Goal: Transaction & Acquisition: Purchase product/service

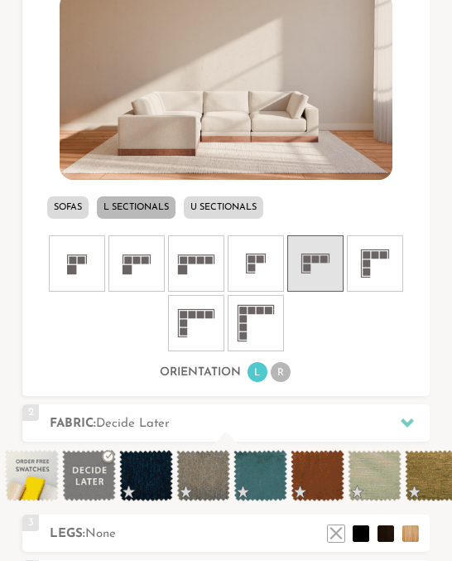
scroll to position [497, 0]
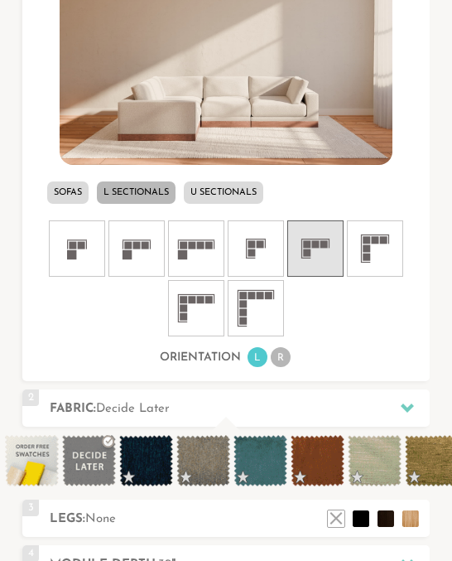
click at [78, 254] on icon at bounding box center [77, 249] width 50 height 50
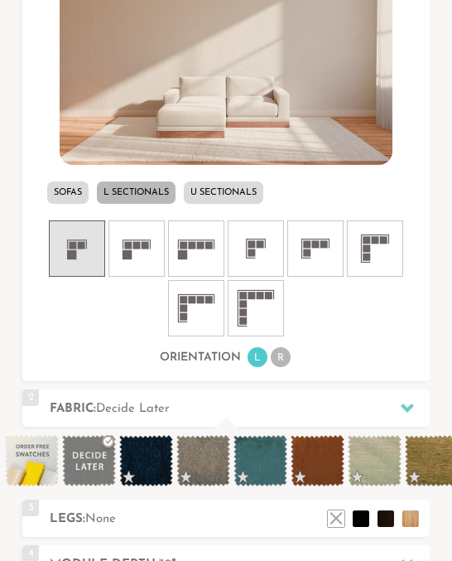
click at [123, 253] on rect at bounding box center [127, 254] width 9 height 9
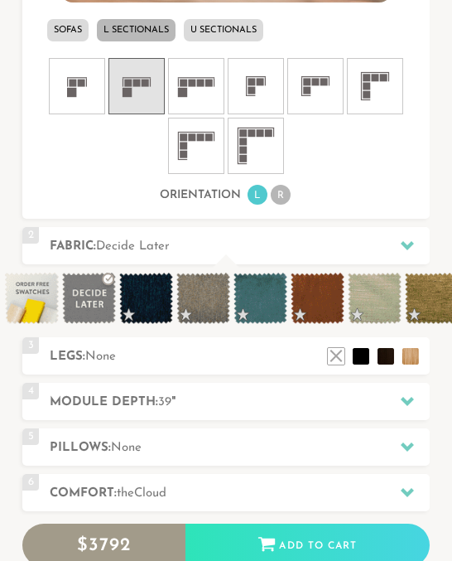
scroll to position [662, 0]
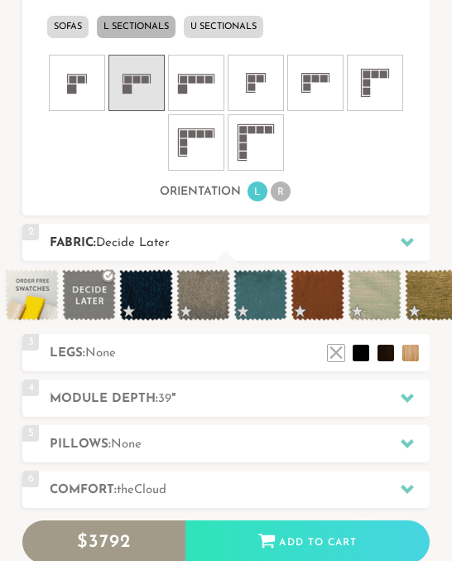
click at [401, 237] on icon at bounding box center [407, 241] width 13 height 13
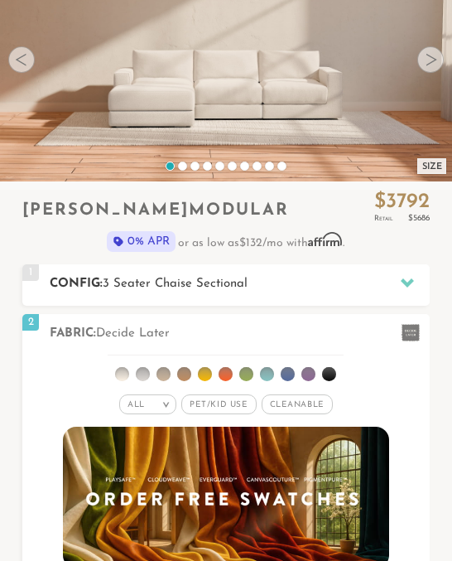
scroll to position [157, 0]
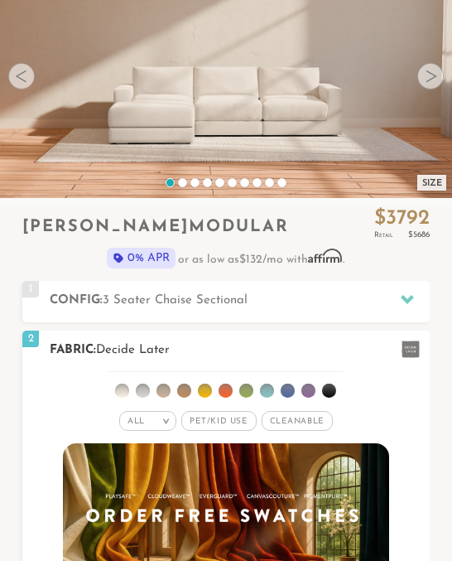
click at [165, 421] on em ">" at bounding box center [166, 421] width 12 height 8
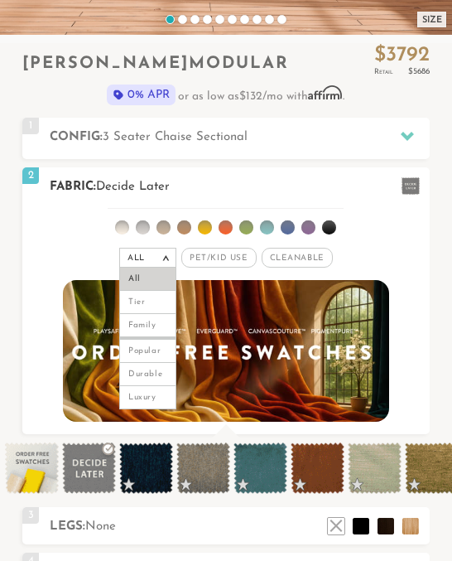
scroll to position [322, 0]
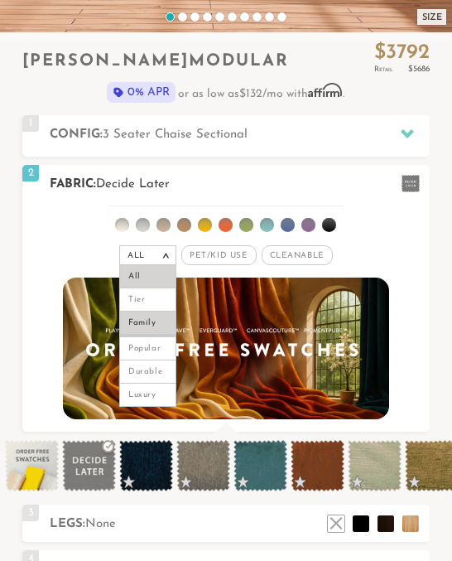
click at [147, 316] on li "Family" at bounding box center [147, 322] width 57 height 23
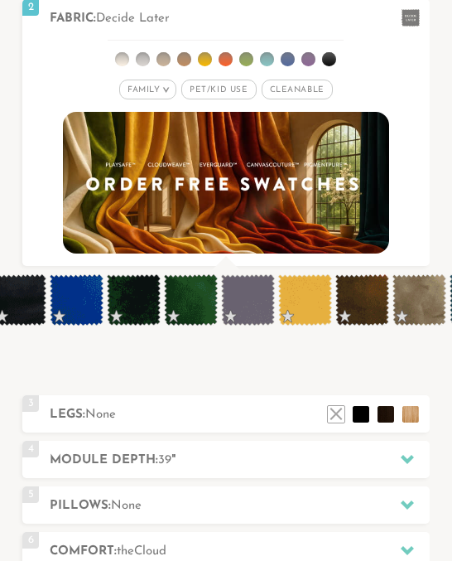
scroll to position [0, 13572]
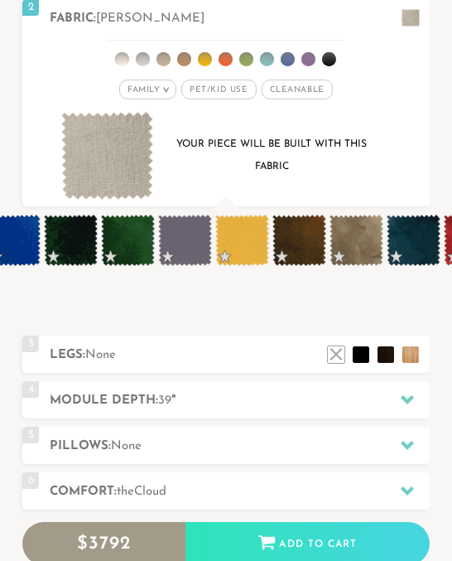
scroll to position [13, 13]
click at [389, 338] on li at bounding box center [385, 350] width 25 height 25
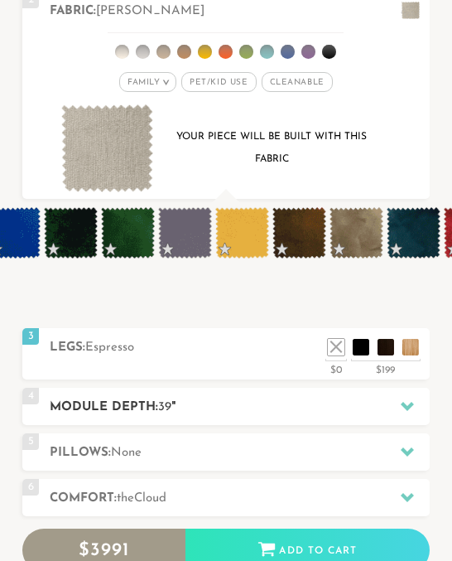
scroll to position [497, 0]
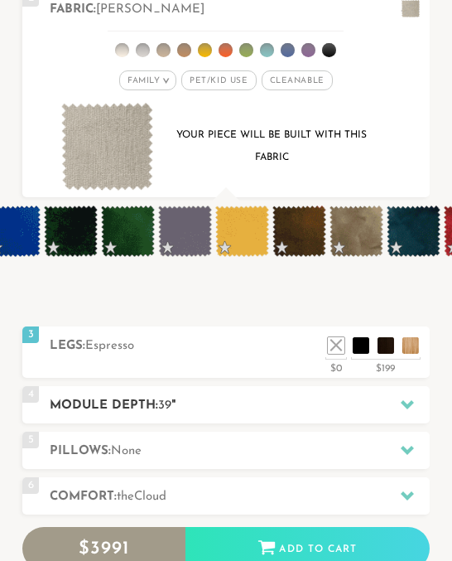
click at [224, 396] on h2 "Module Depth: 39 "" at bounding box center [239, 405] width 379 height 19
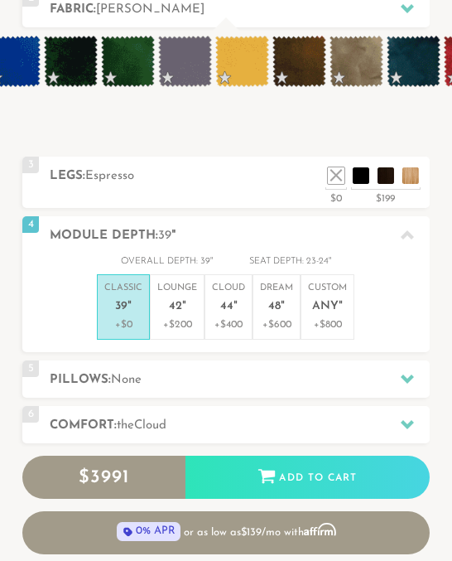
scroll to position [12819, 440]
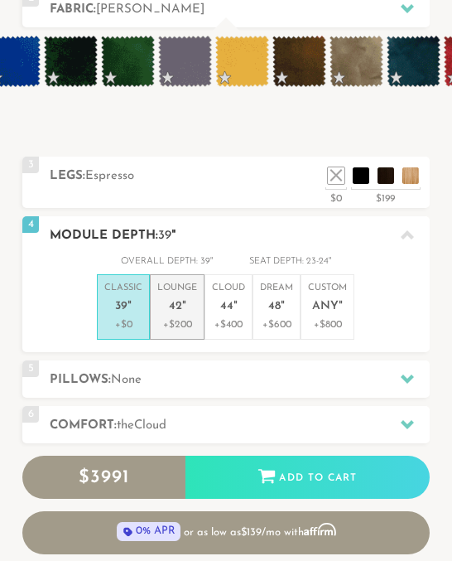
click at [176, 317] on p "+$200" at bounding box center [177, 324] width 40 height 15
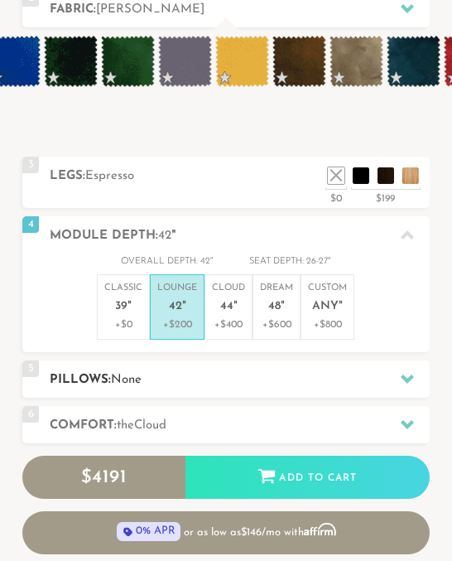
click at [274, 370] on h2 "Pillows: None" at bounding box center [239, 379] width 379 height 19
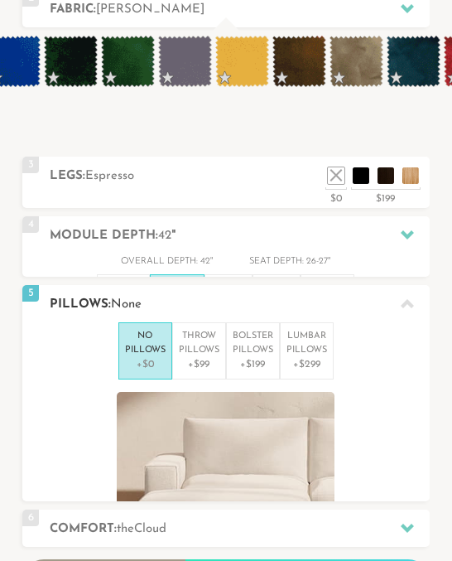
scroll to position [12957, 440]
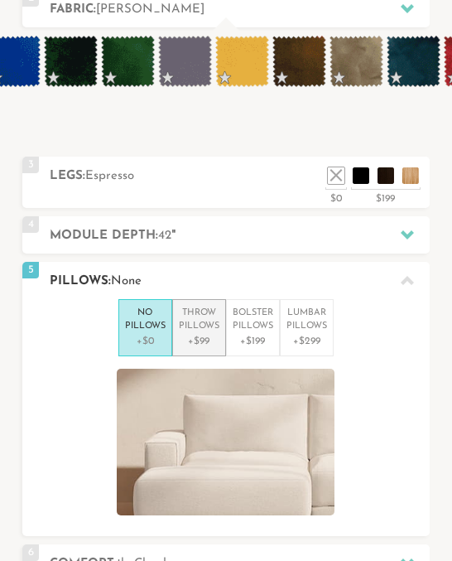
click at [204, 334] on p "+$99" at bounding box center [199, 341] width 41 height 15
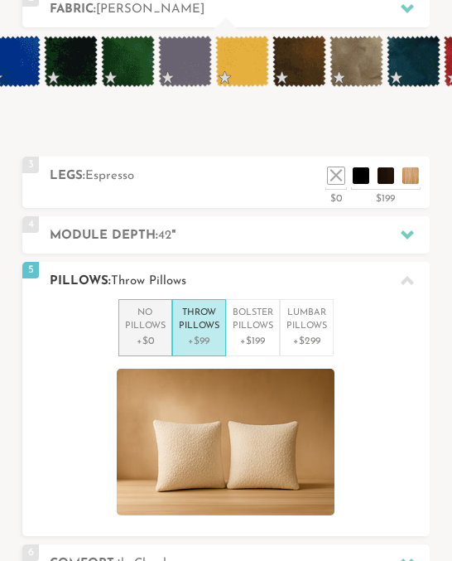
click at [156, 334] on p "+$0" at bounding box center [145, 341] width 41 height 15
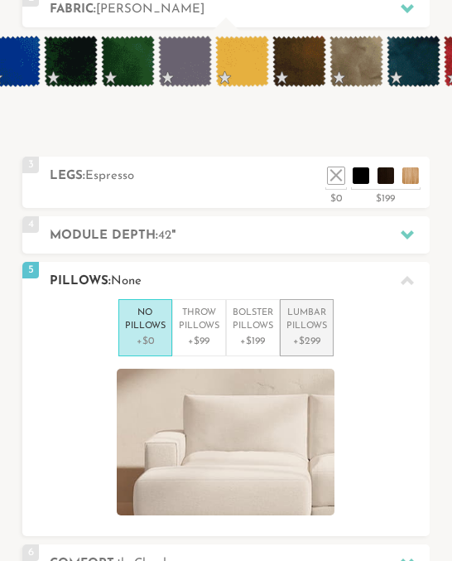
click at [319, 334] on p "+$299" at bounding box center [307, 341] width 41 height 15
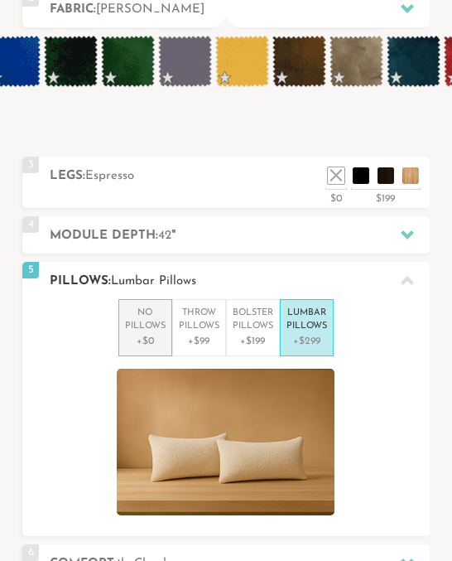
drag, startPoint x: 134, startPoint y: 290, endPoint x: 142, endPoint y: 289, distance: 8.3
click at [134, 306] on p "No Pillows" at bounding box center [145, 319] width 41 height 27
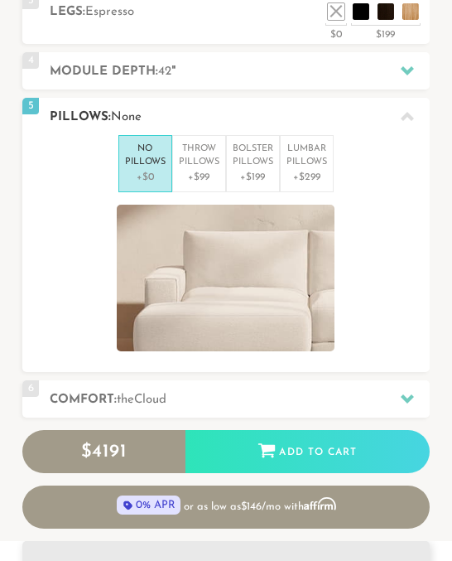
scroll to position [662, 0]
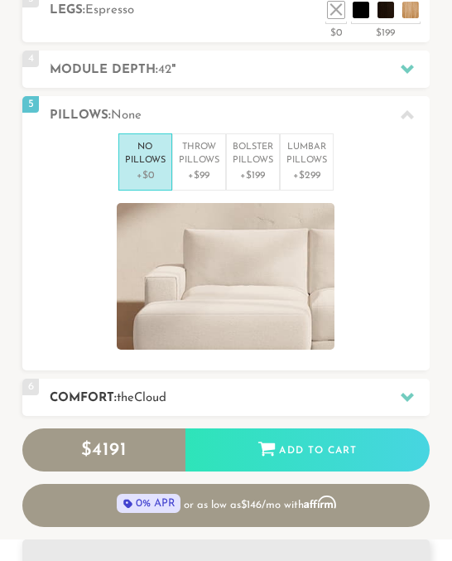
click at [279, 388] on h2 "Comfort: the Cloud" at bounding box center [239, 397] width 379 height 19
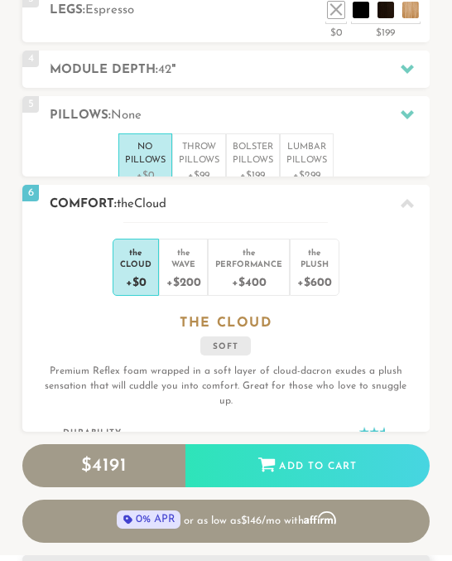
scroll to position [12978, 440]
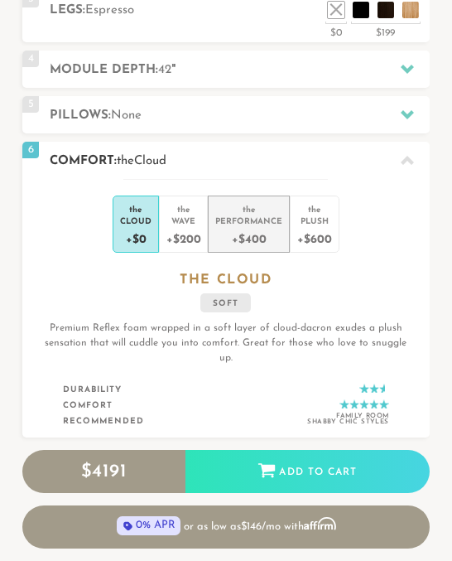
click at [261, 226] on div "+$400" at bounding box center [248, 238] width 67 height 24
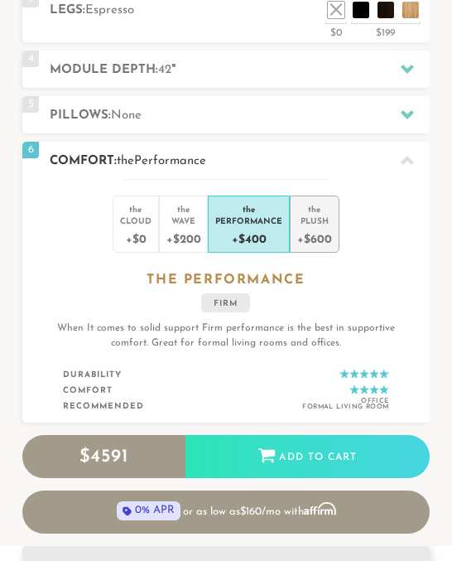
click at [313, 226] on div "+$600" at bounding box center [314, 238] width 34 height 24
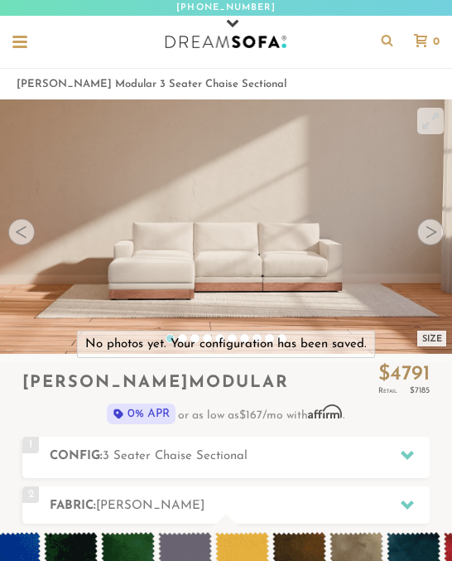
scroll to position [0, 0]
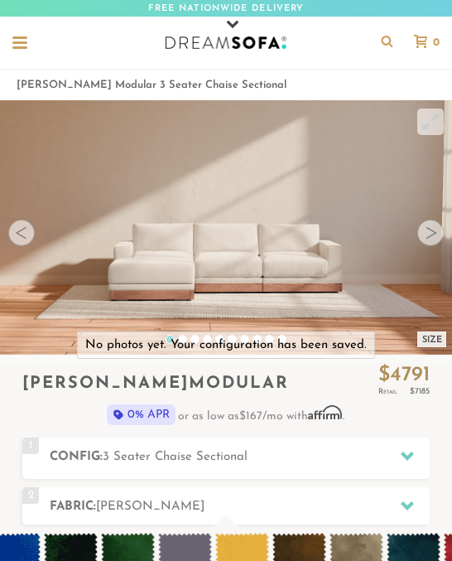
click at [428, 241] on div at bounding box center [430, 232] width 26 height 26
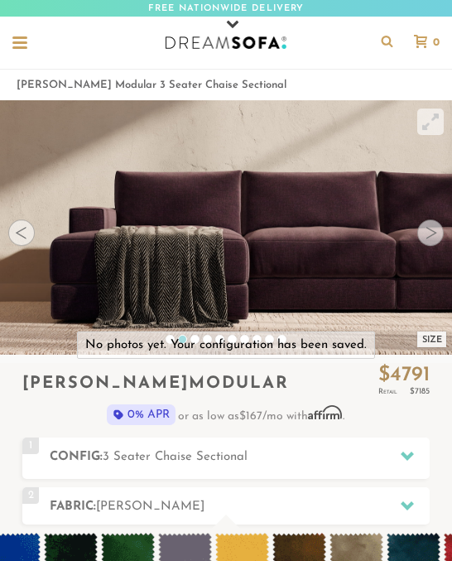
click at [428, 241] on div at bounding box center [430, 232] width 26 height 26
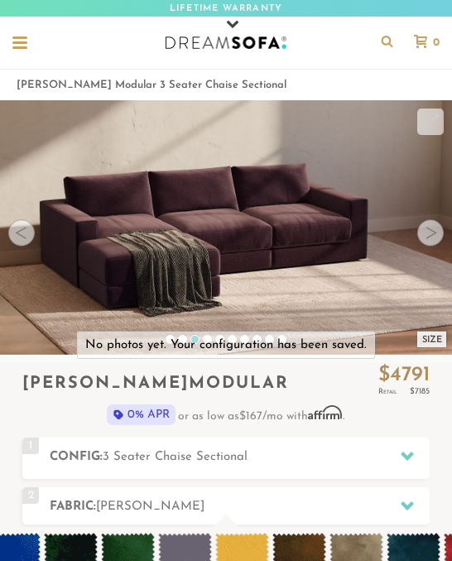
click at [428, 238] on div at bounding box center [430, 232] width 26 height 26
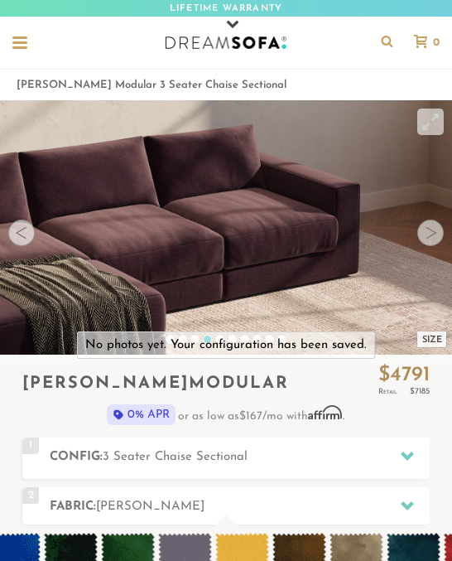
click at [428, 238] on div at bounding box center [430, 232] width 26 height 26
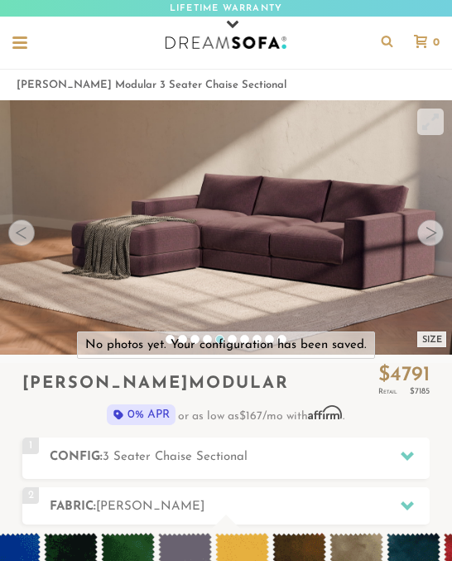
click at [426, 236] on div at bounding box center [430, 232] width 26 height 26
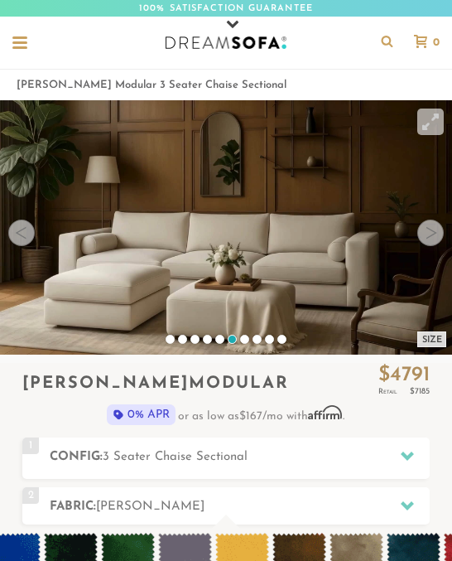
click at [426, 236] on div at bounding box center [430, 232] width 26 height 26
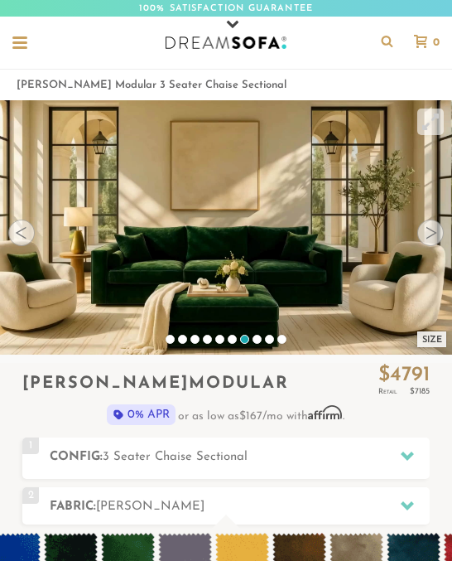
click at [426, 236] on div at bounding box center [430, 232] width 26 height 26
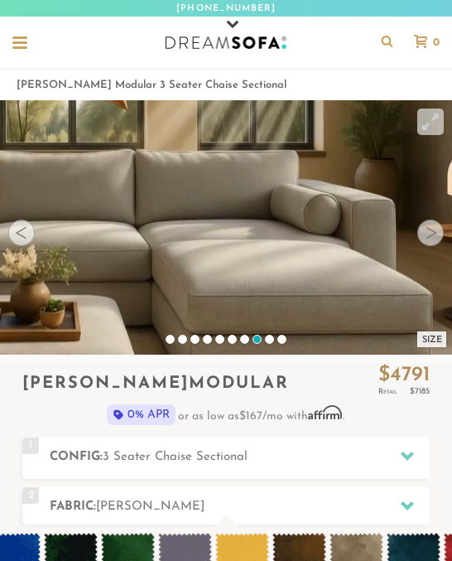
click at [379, 39] on icon at bounding box center [387, 41] width 29 height 12
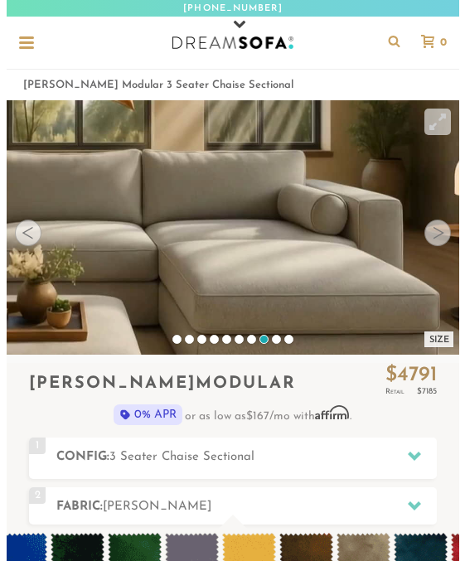
scroll to position [13161, 452]
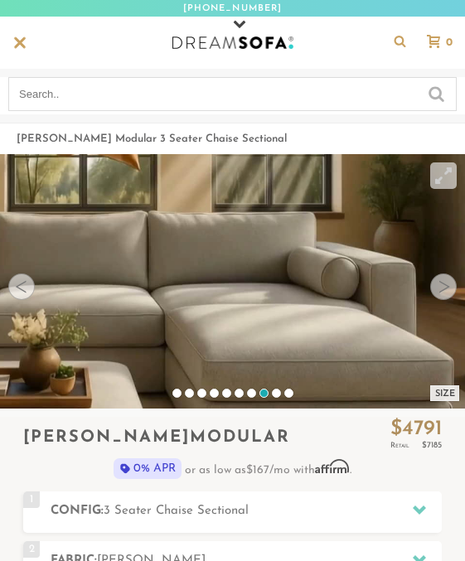
click at [183, 94] on input "text" at bounding box center [232, 94] width 448 height 34
type input "t"
type input "[GEOGRAPHIC_DATA]"
click at [428, 83] on input "submit" at bounding box center [436, 93] width 16 height 20
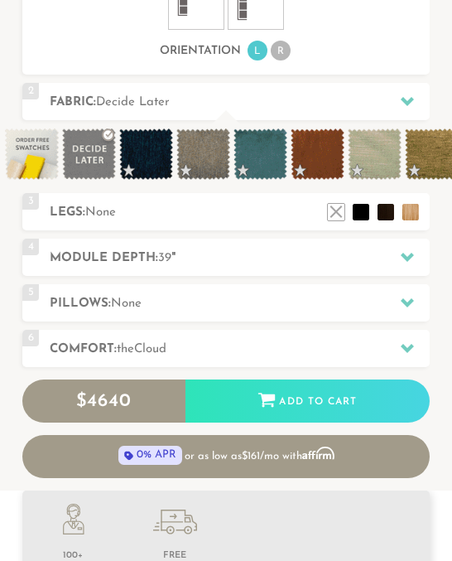
scroll to position [799, 0]
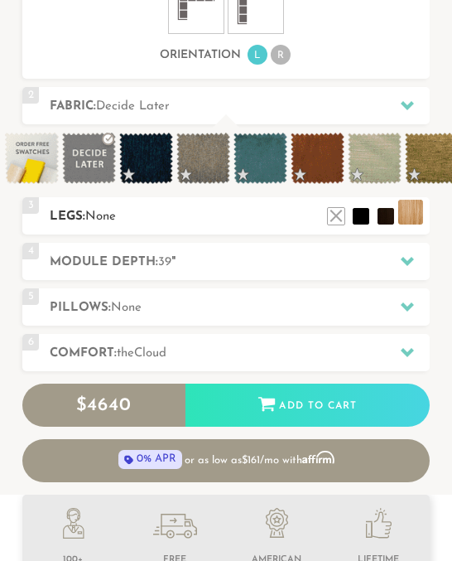
click at [409, 224] on li at bounding box center [410, 212] width 25 height 25
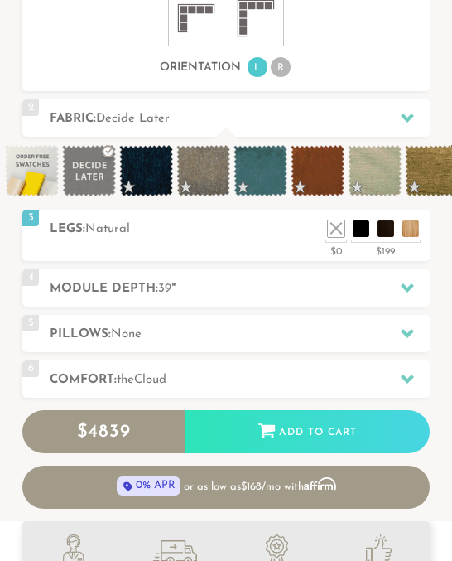
scroll to position [800, 0]
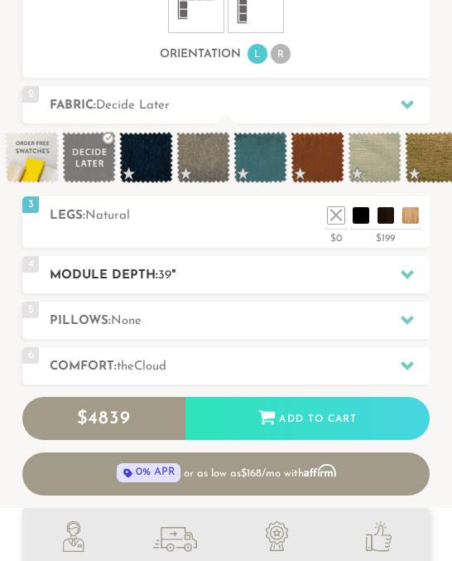
click at [195, 285] on h2 "Module Depth: 39 "" at bounding box center [239, 275] width 379 height 19
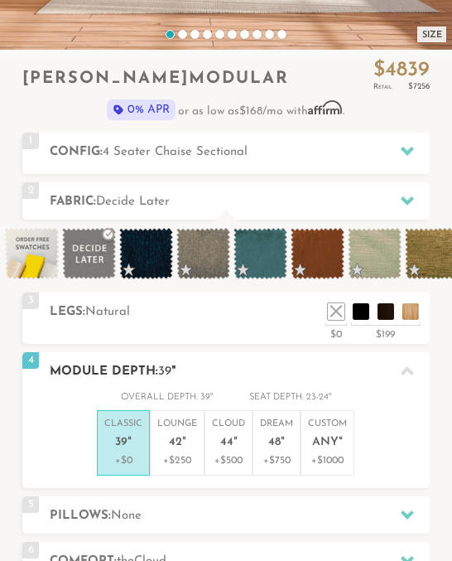
scroll to position [303, 0]
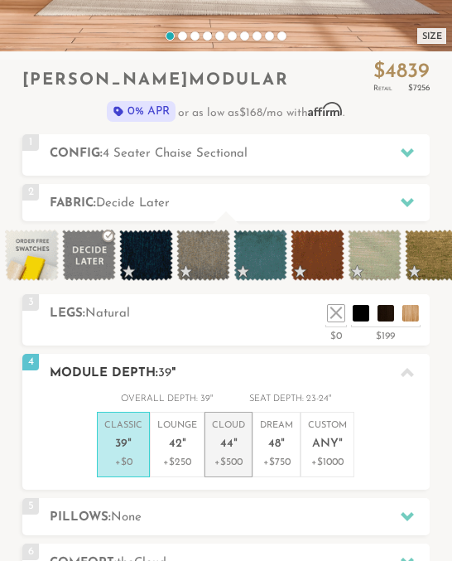
click at [223, 470] on p "+$500" at bounding box center [228, 462] width 33 height 15
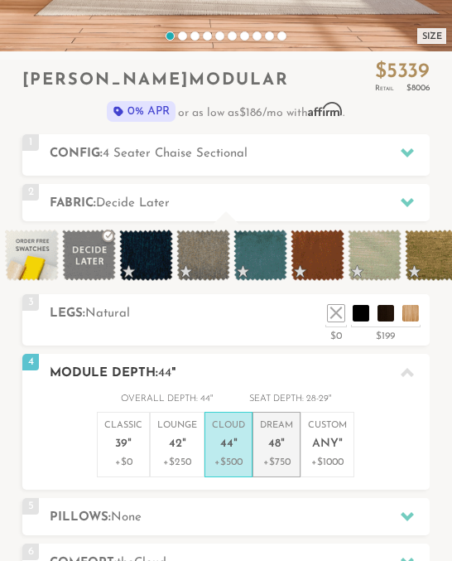
click at [263, 470] on p "+$750" at bounding box center [276, 462] width 33 height 15
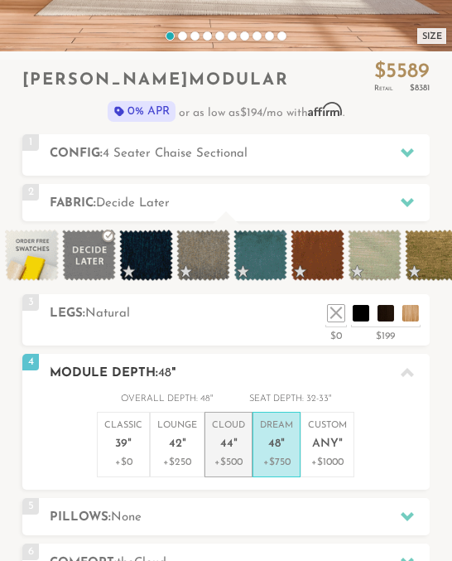
click at [229, 470] on p "+$500" at bounding box center [228, 462] width 33 height 15
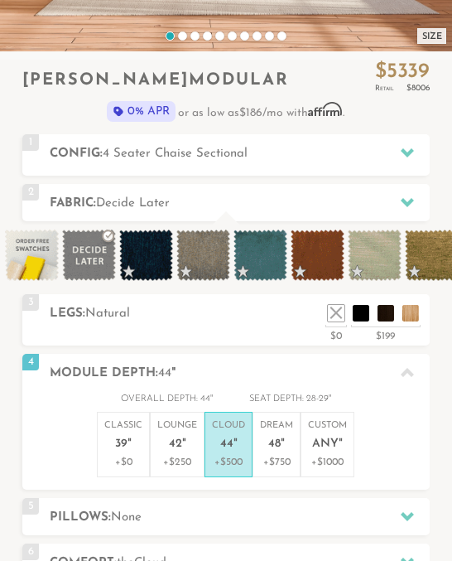
click at [433, 409] on div "Introducing Landon Modular $ 5339 Retail $ 8006 $ 5339 Retail $ 8006 0% APR or …" at bounding box center [226, 376] width 452 height 632
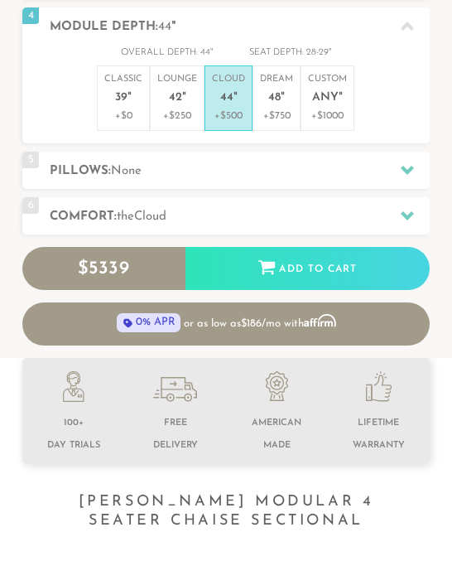
scroll to position [656, 0]
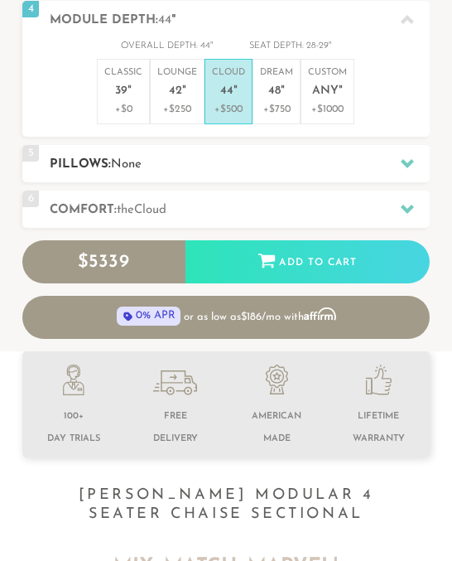
click at [133, 174] on h2 "Pillows: None" at bounding box center [239, 164] width 379 height 19
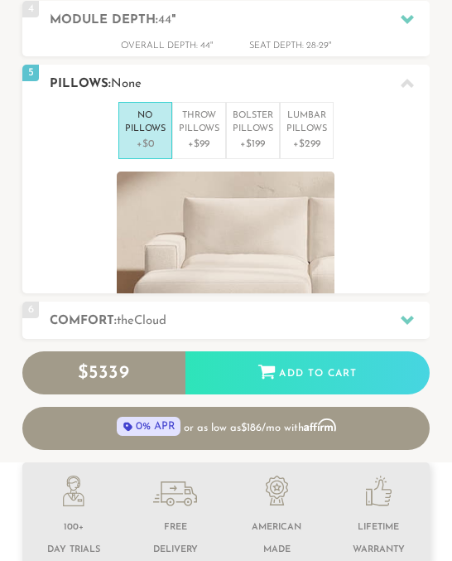
scroll to position [12954, 440]
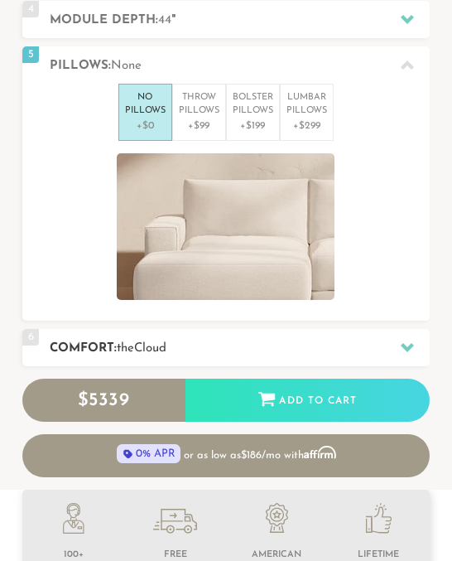
click at [152, 354] on span "Cloud" at bounding box center [150, 348] width 32 height 12
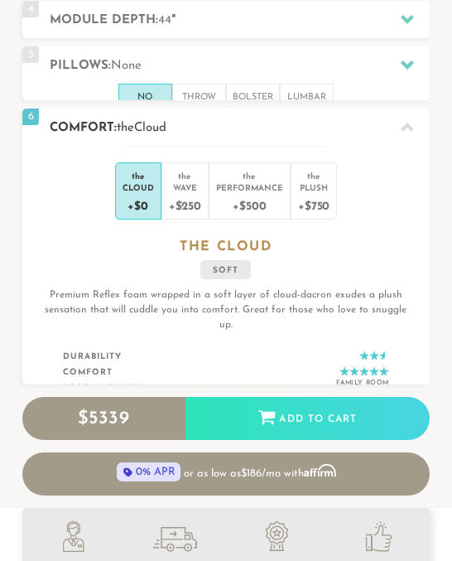
scroll to position [13, 13]
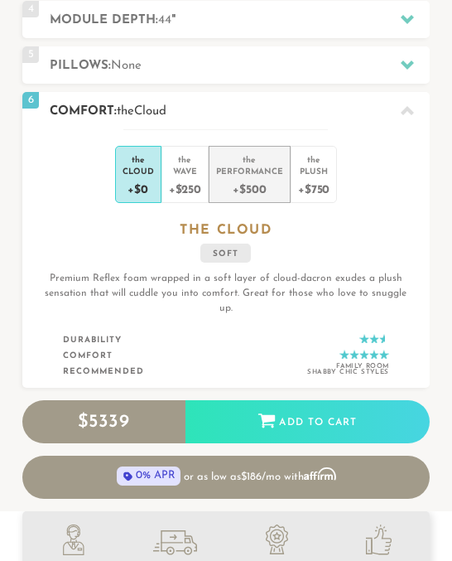
click at [242, 194] on div "+$500" at bounding box center [249, 188] width 67 height 24
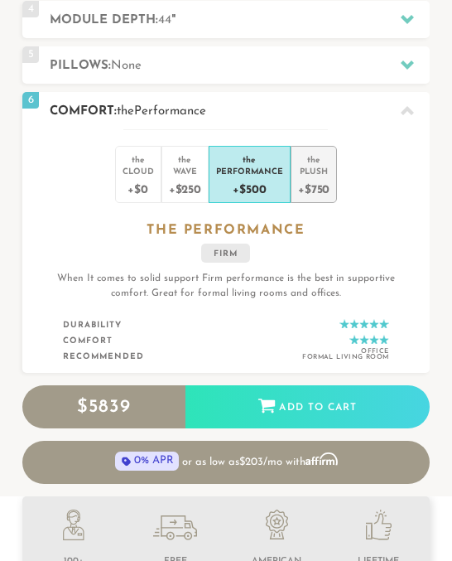
click at [324, 200] on div "+$750" at bounding box center [313, 188] width 31 height 24
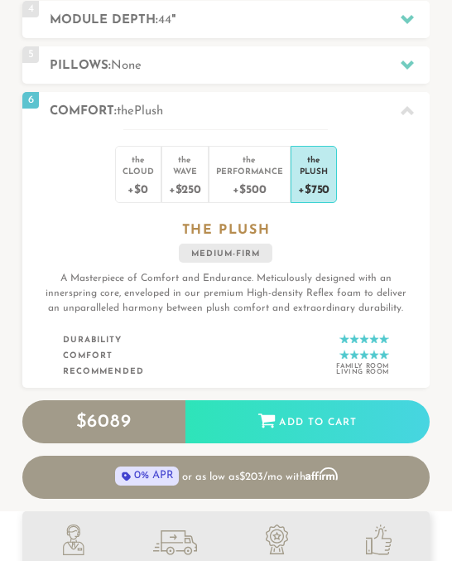
scroll to position [12975, 440]
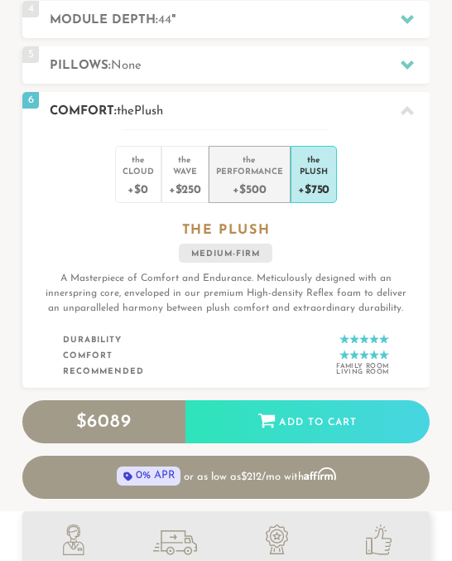
click at [258, 176] on div "Performance" at bounding box center [249, 171] width 67 height 12
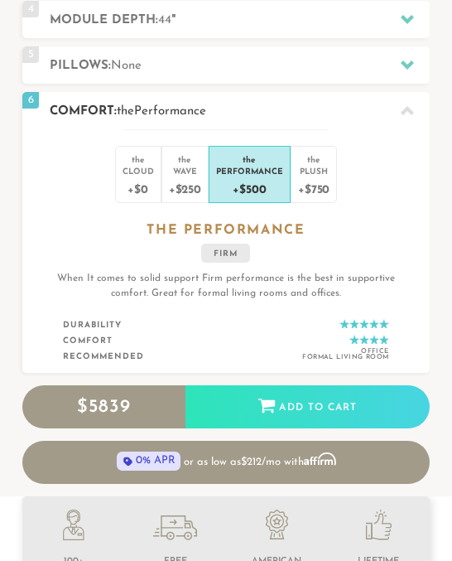
scroll to position [0, 0]
click at [179, 176] on div "Wave" at bounding box center [185, 171] width 32 height 12
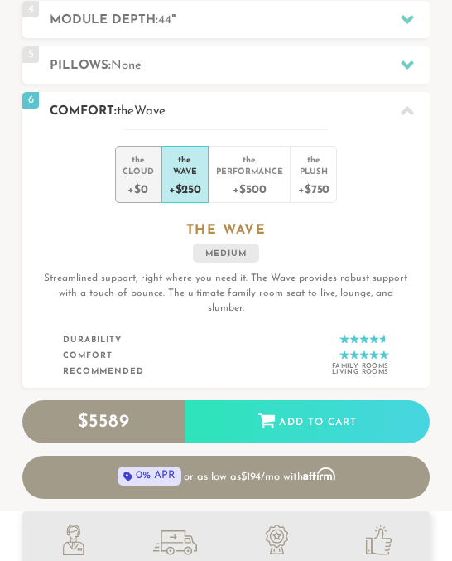
click at [142, 176] on div "Cloud" at bounding box center [138, 171] width 31 height 12
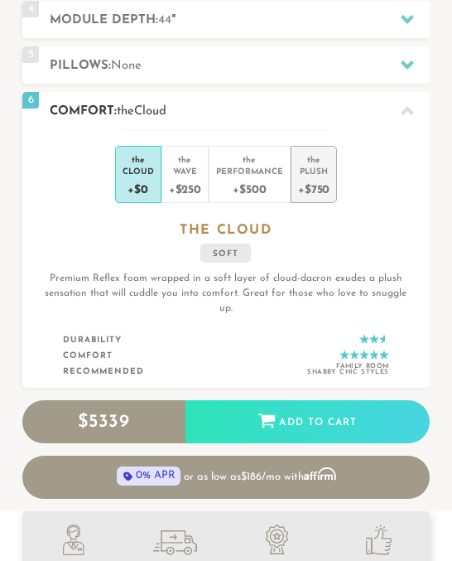
click at [301, 190] on div "+$750" at bounding box center [313, 188] width 31 height 24
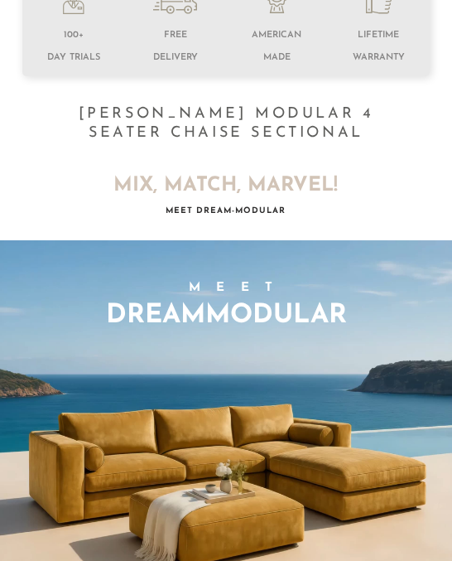
click at [205, 315] on h3 "DreamModular" at bounding box center [226, 315] width 241 height 26
click at [219, 215] on span "Meet Dream-Modular" at bounding box center [226, 211] width 120 height 8
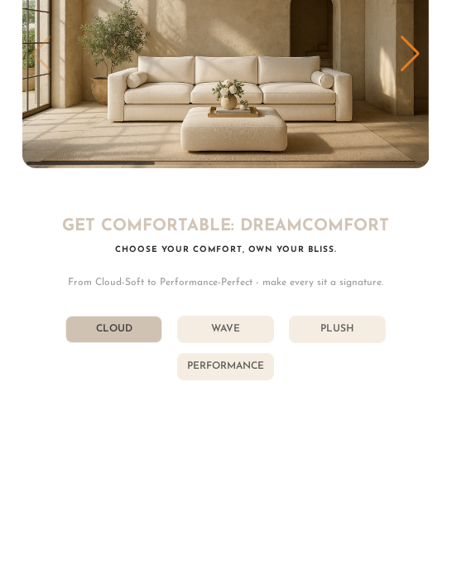
scroll to position [5179, 0]
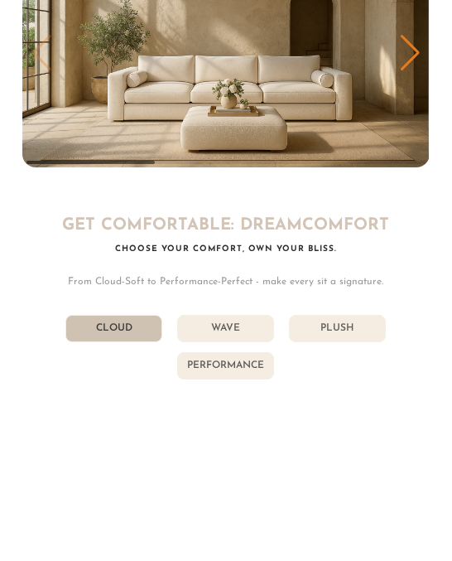
click at [347, 328] on li "Plush" at bounding box center [337, 328] width 97 height 27
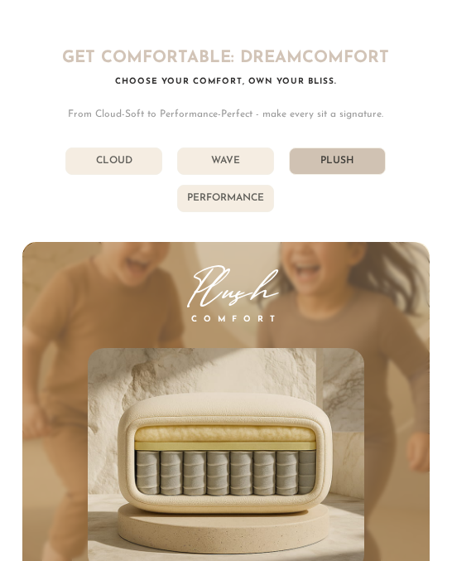
scroll to position [5344, 0]
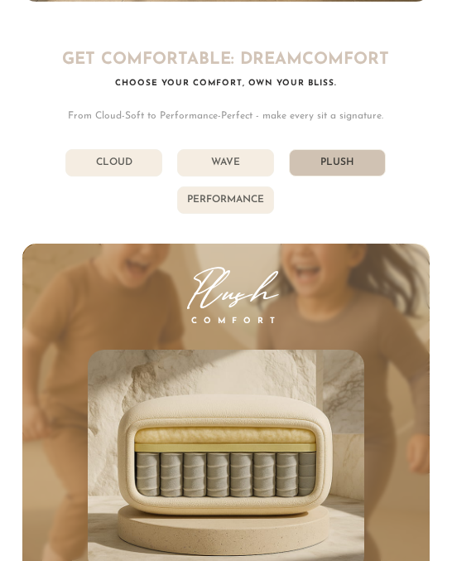
click at [212, 195] on li "Performance" at bounding box center [225, 199] width 97 height 27
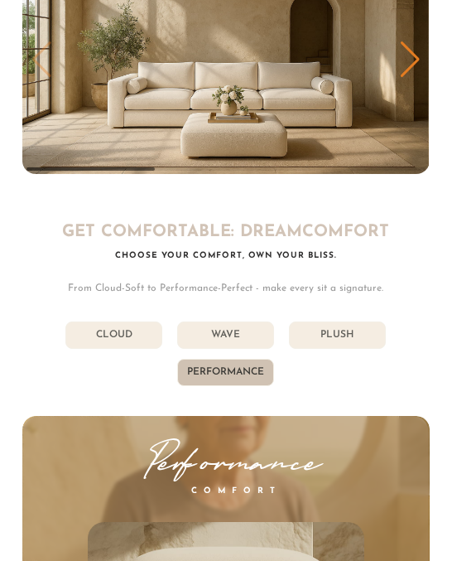
scroll to position [5179, 0]
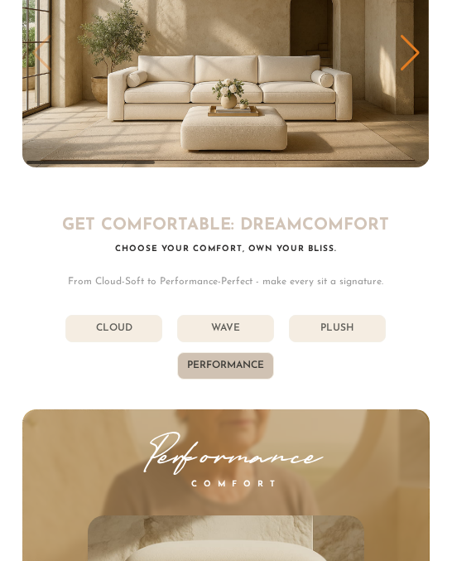
click at [231, 330] on li "Wave" at bounding box center [225, 328] width 97 height 27
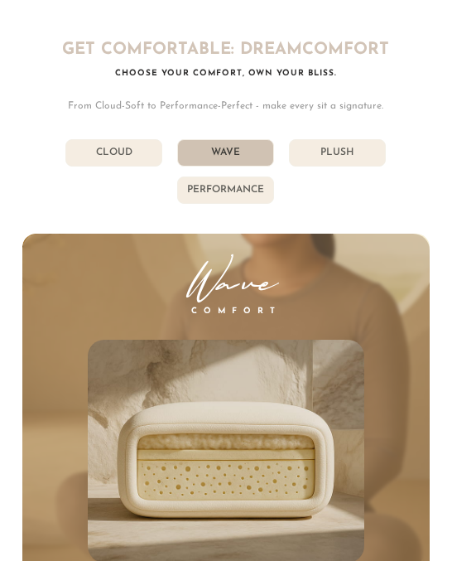
scroll to position [5344, 0]
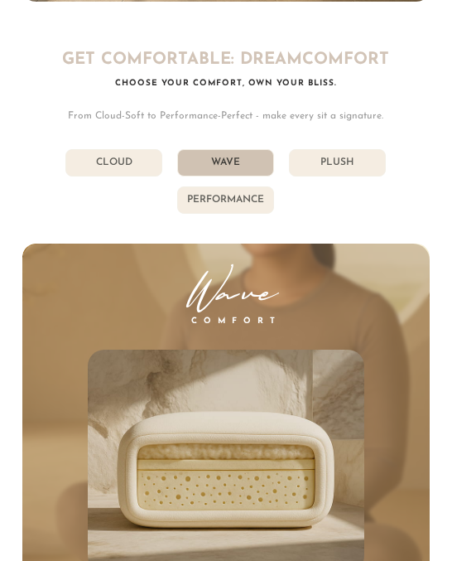
click at [344, 171] on li "Plush" at bounding box center [337, 162] width 97 height 27
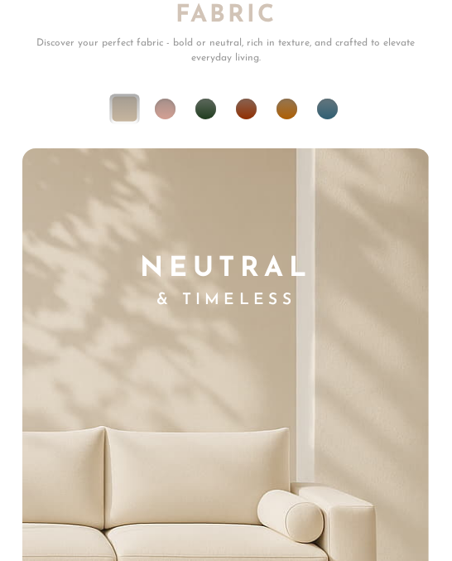
scroll to position [7338, 0]
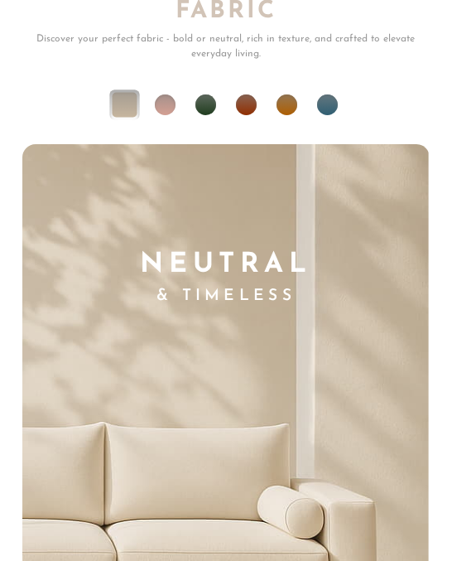
click at [158, 94] on li at bounding box center [165, 104] width 21 height 21
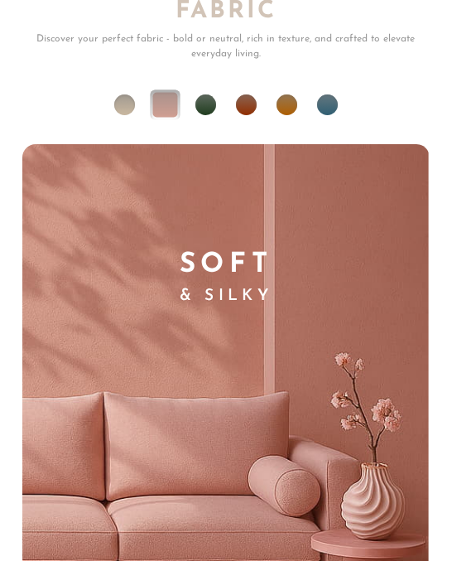
click at [130, 94] on li at bounding box center [124, 104] width 21 height 21
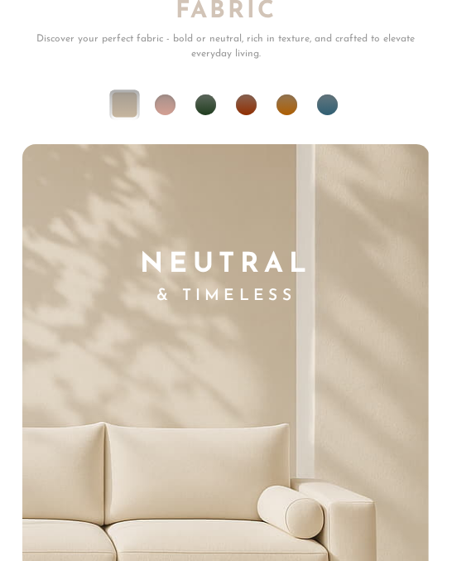
click at [172, 348] on img at bounding box center [23, 352] width 814 height 1221
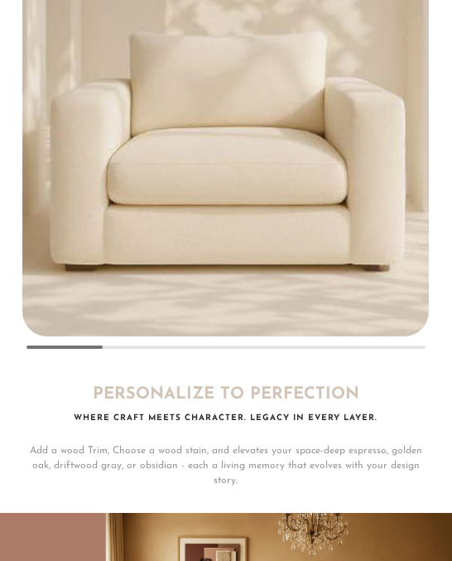
scroll to position [8518, 0]
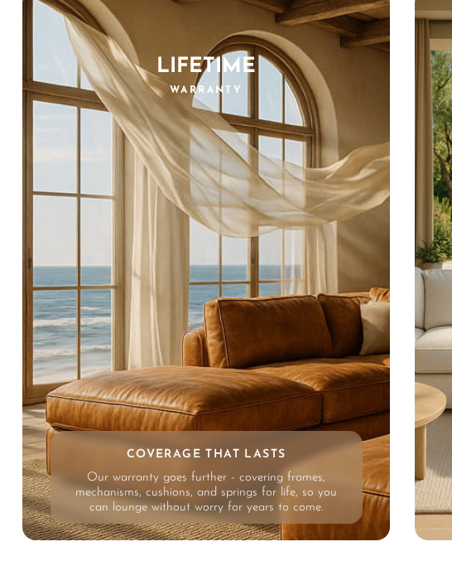
scroll to position [10344, 0]
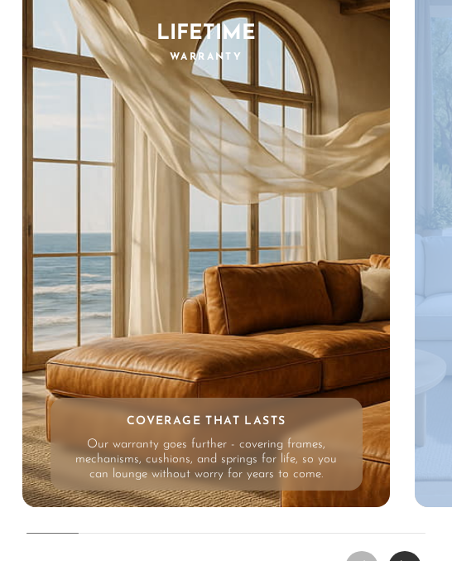
drag, startPoint x: 65, startPoint y: 500, endPoint x: 123, endPoint y: 496, distance: 58.1
click at [123, 496] on div "THE DREAM EXPERIENCE Every Feature, Every Feeling - Reimagined. Enduring frames…" at bounding box center [226, 205] width 452 height 769
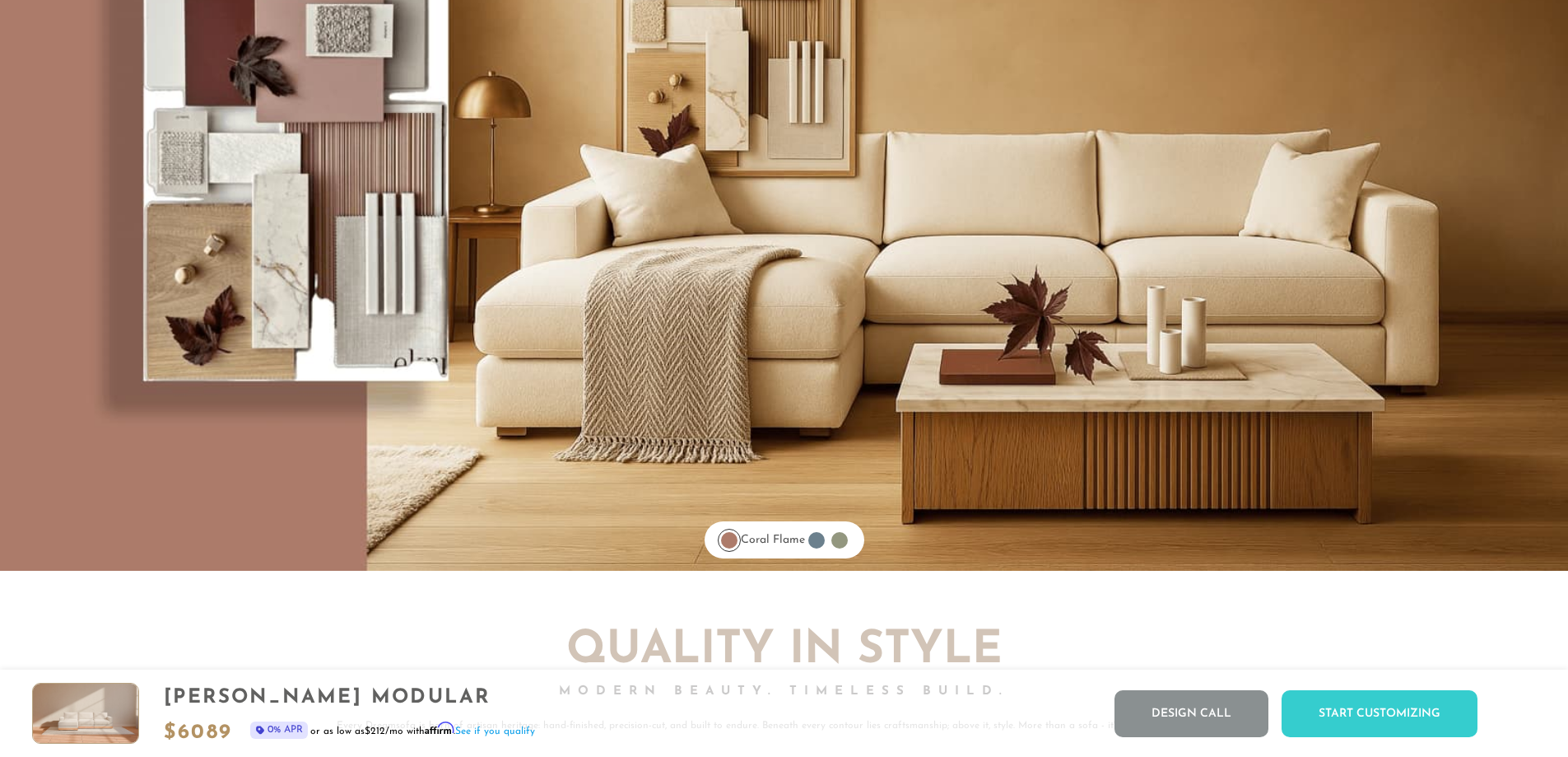
scroll to position [13820, 0]
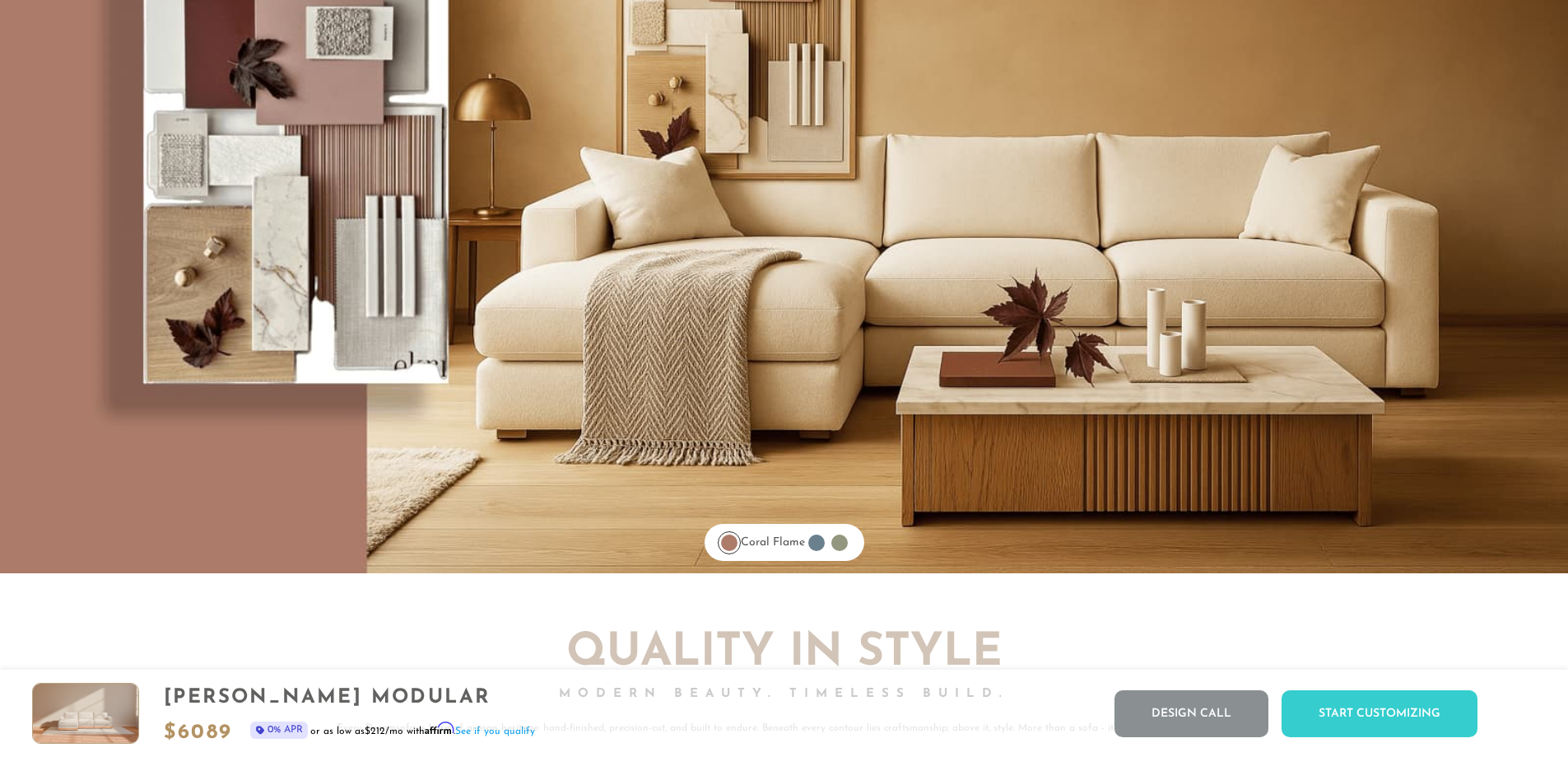
click at [448, 549] on div at bounding box center [816, 542] width 17 height 17
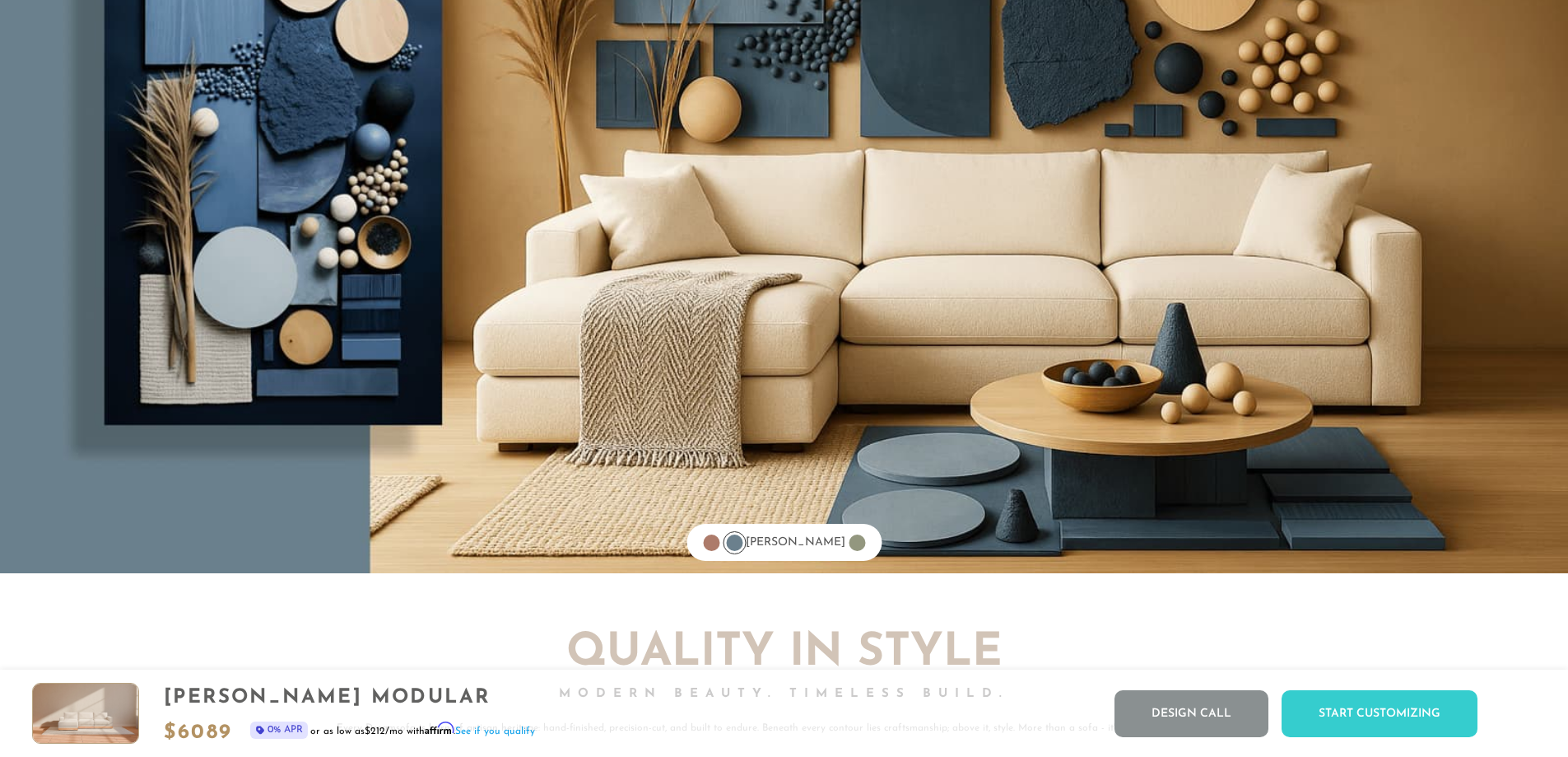
click at [448, 551] on div at bounding box center [857, 542] width 17 height 17
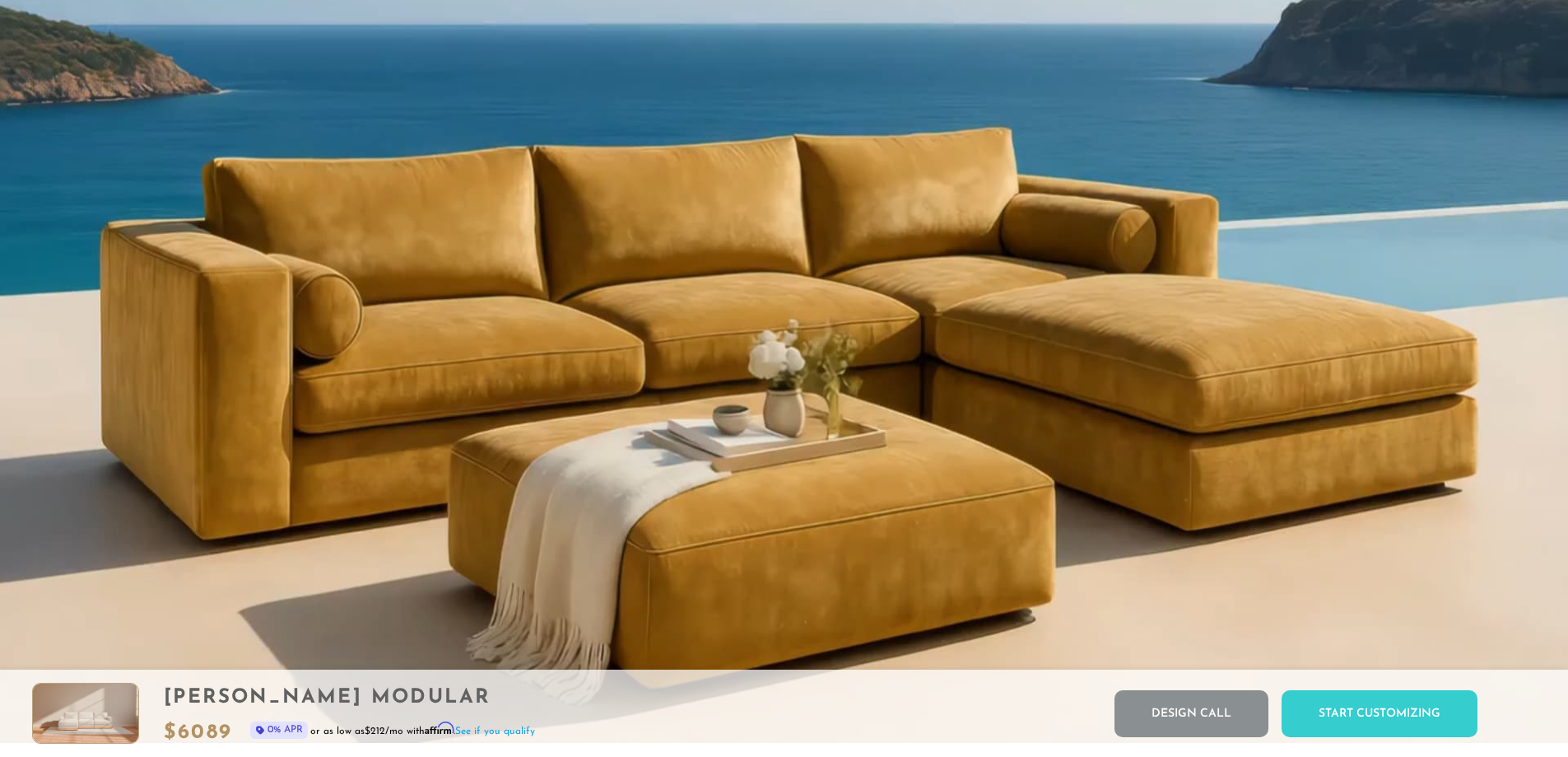
scroll to position [1650, 0]
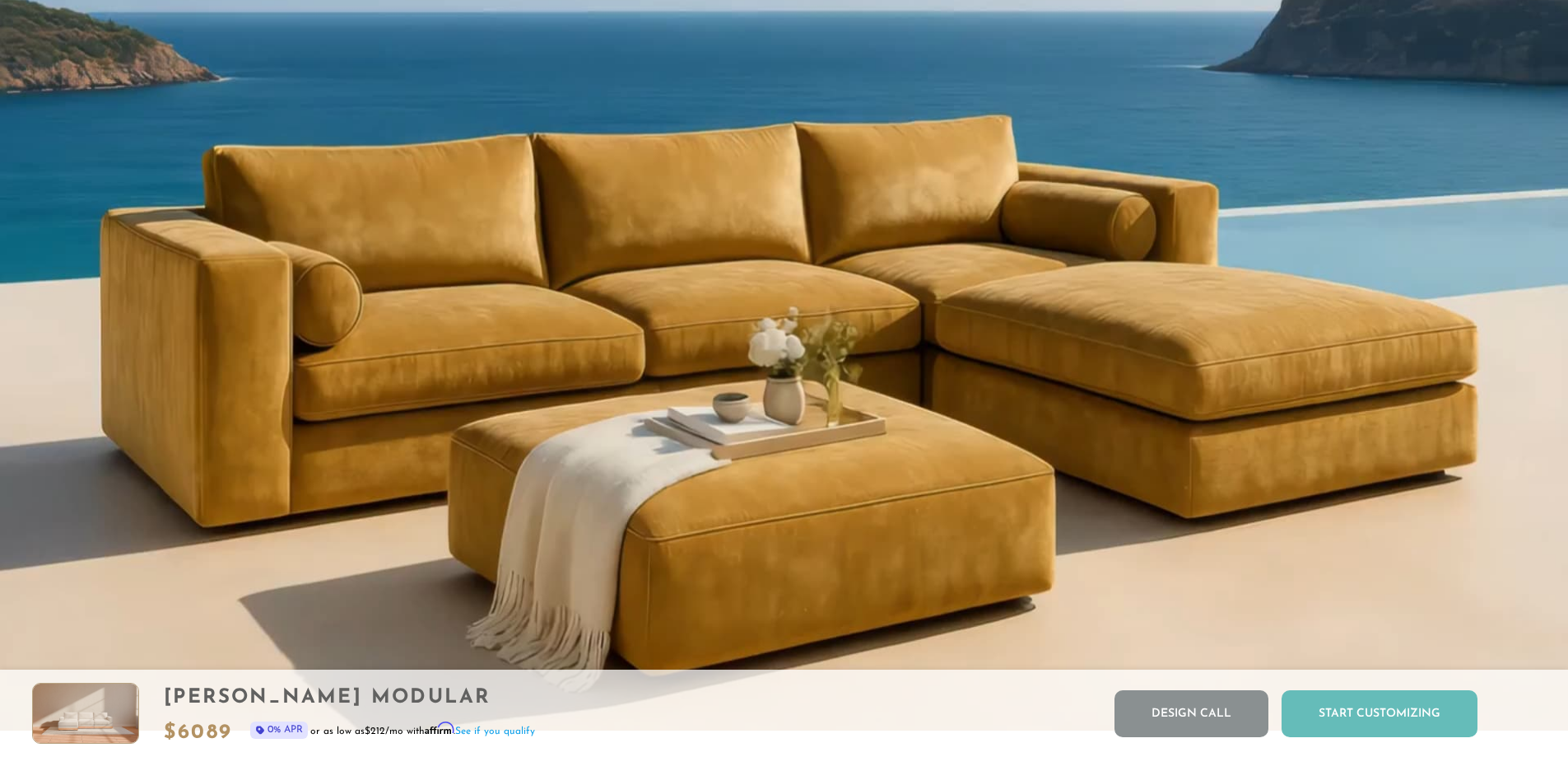
click at [448, 557] on div "Start Customizing" at bounding box center [1379, 713] width 196 height 47
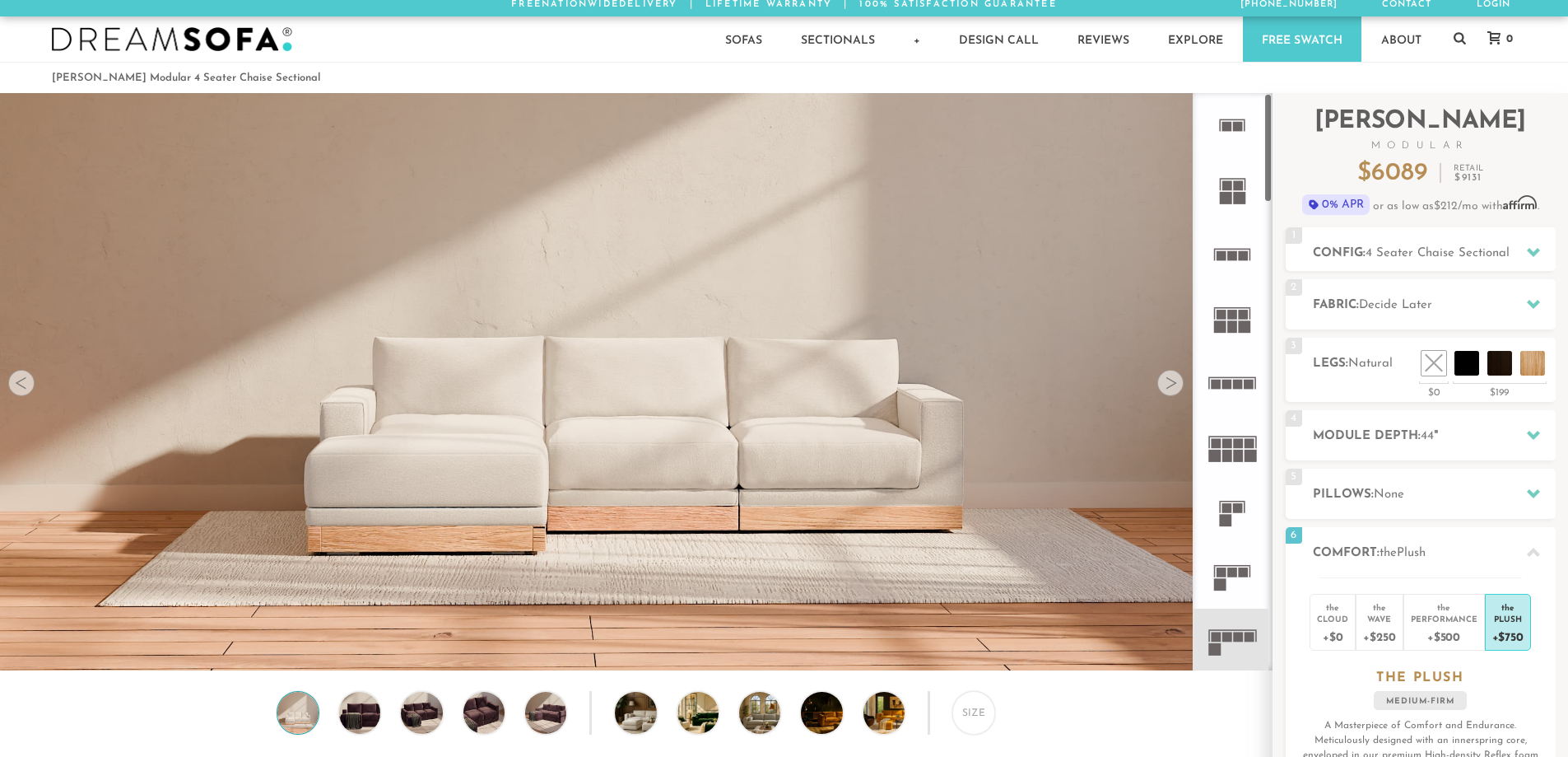
scroll to position [0, 0]
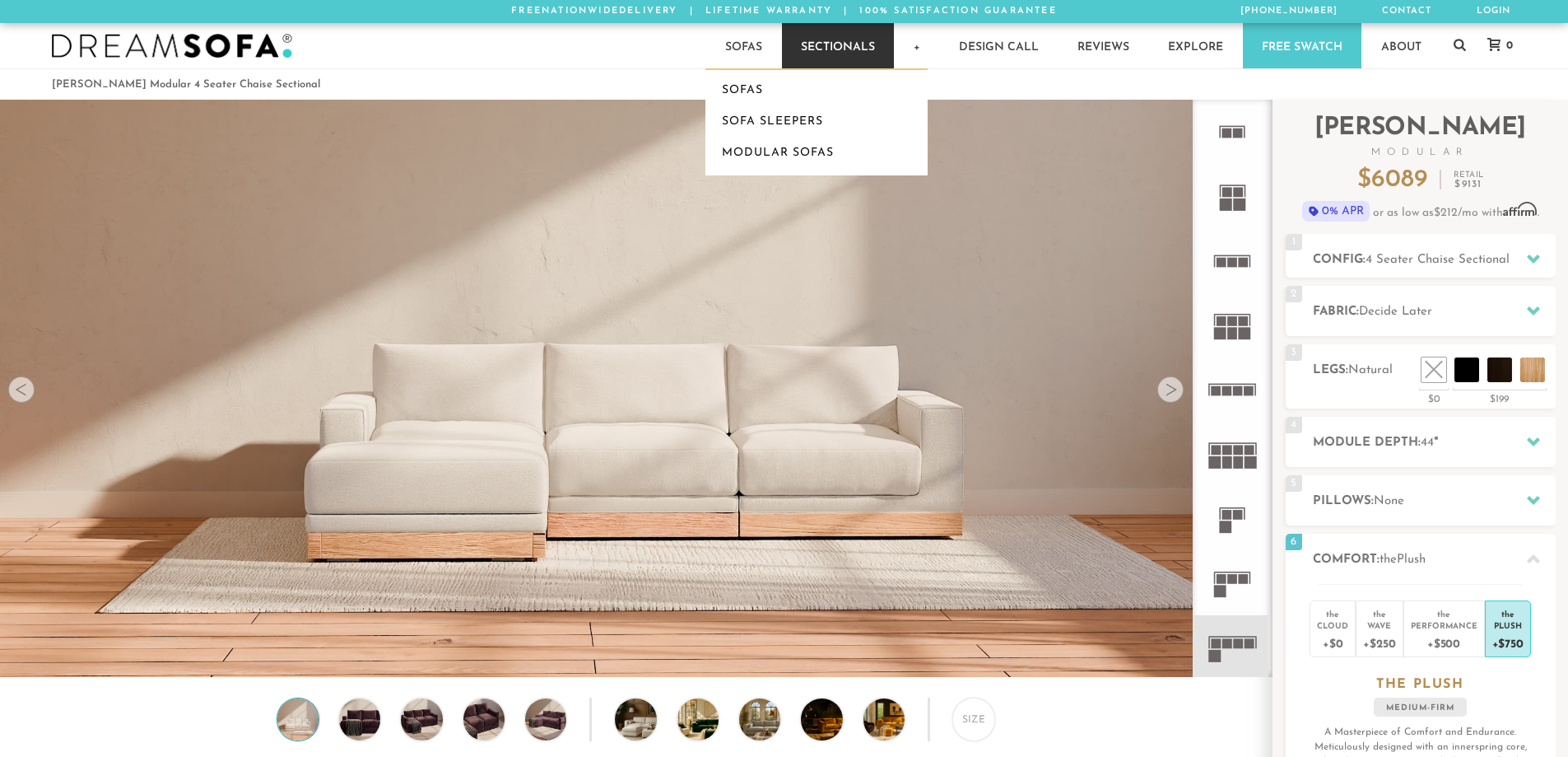
click at [448, 42] on link "Sectionals" at bounding box center [838, 46] width 112 height 46
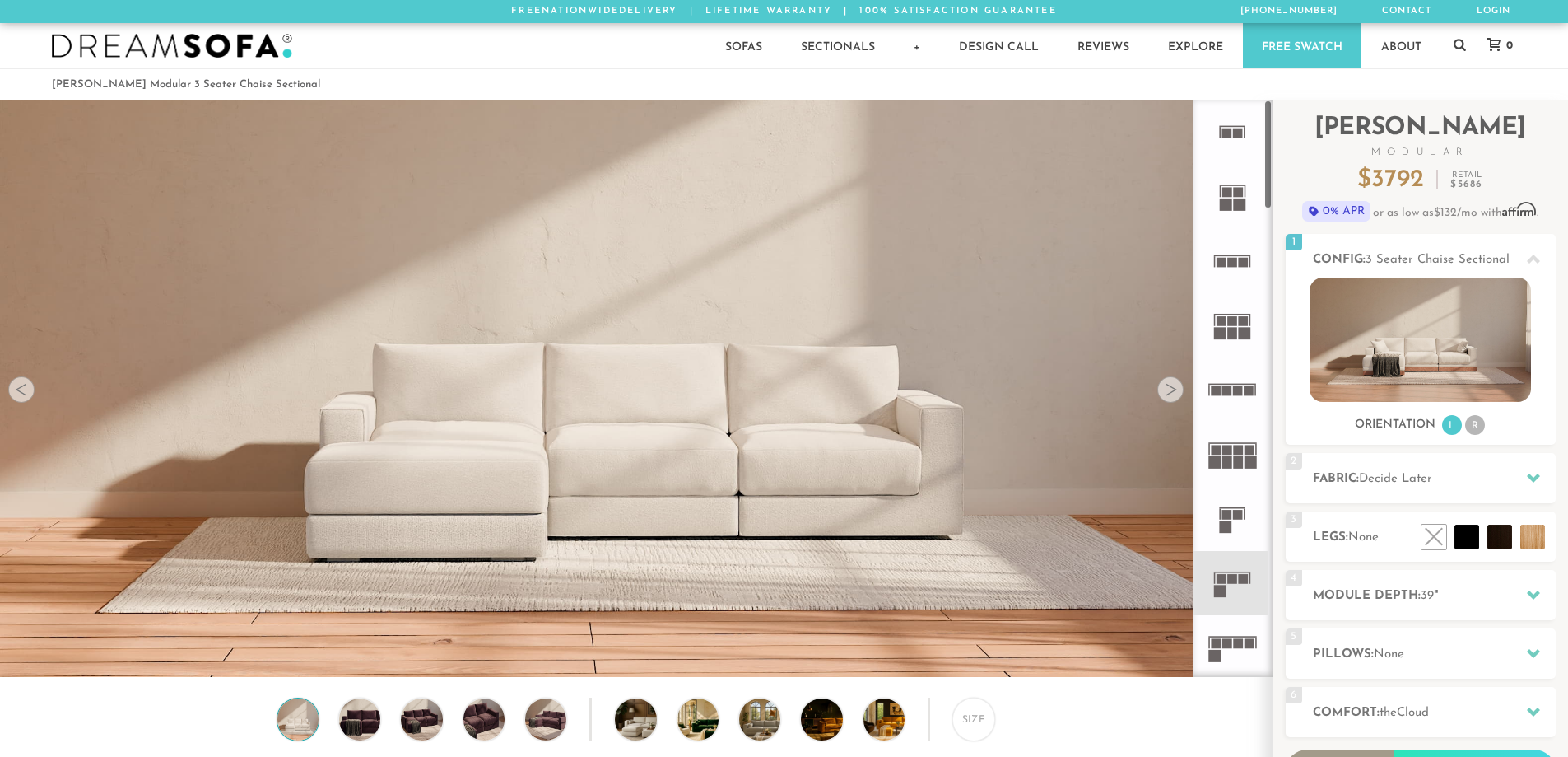
scroll to position [19288, 1556]
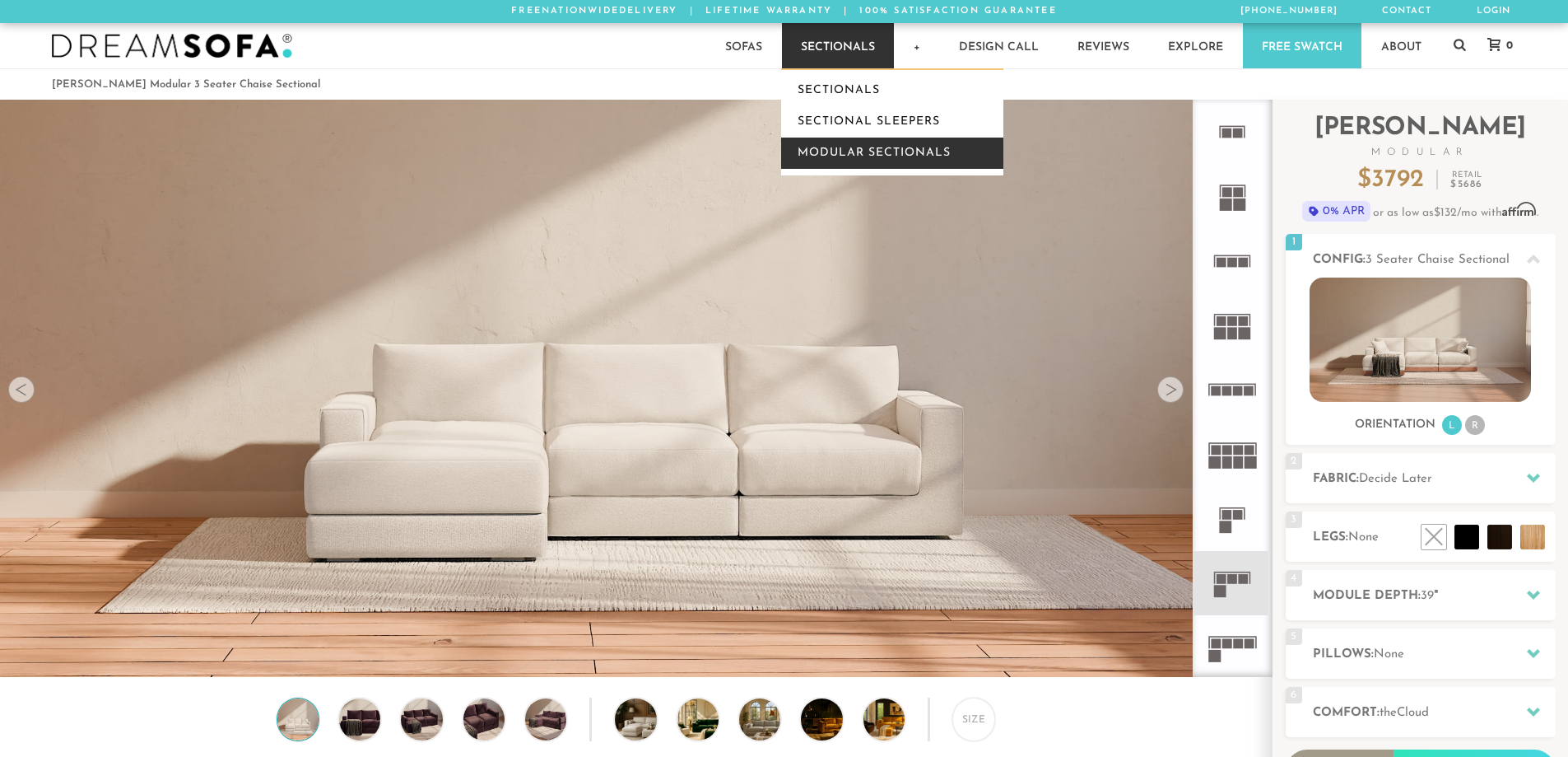
click at [846, 154] on link "Modular Sectionals" at bounding box center [893, 152] width 223 height 31
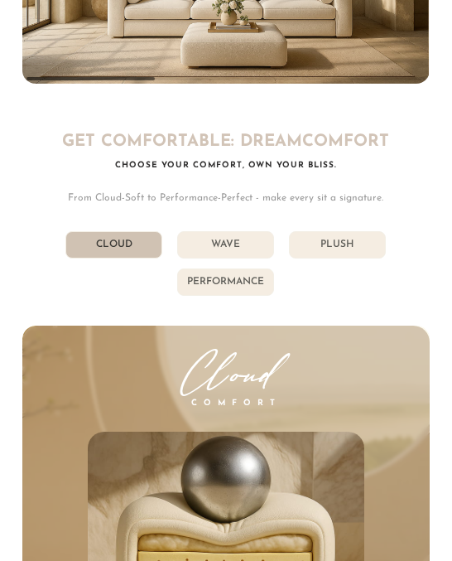
scroll to position [5383, 0]
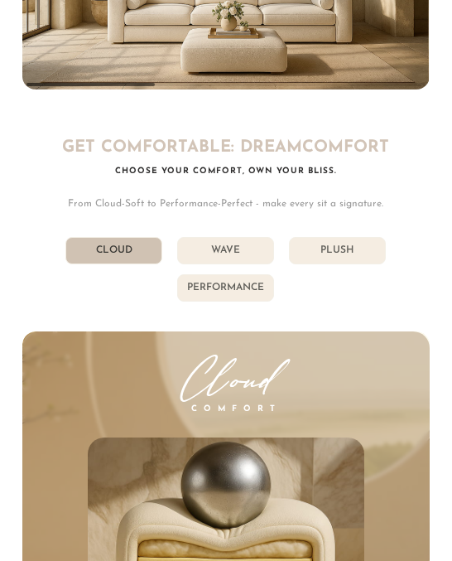
click at [347, 250] on li "Plush" at bounding box center [337, 250] width 97 height 27
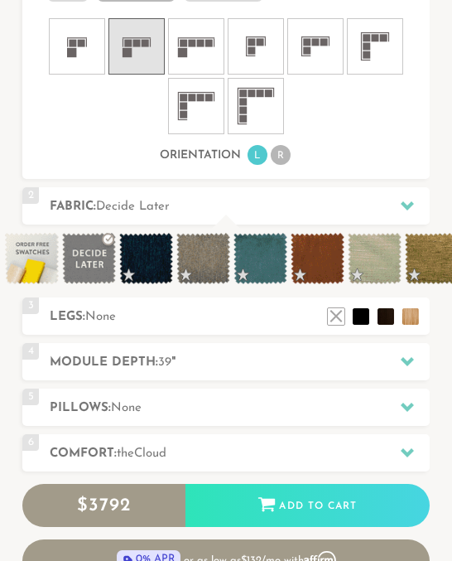
scroll to position [686, 0]
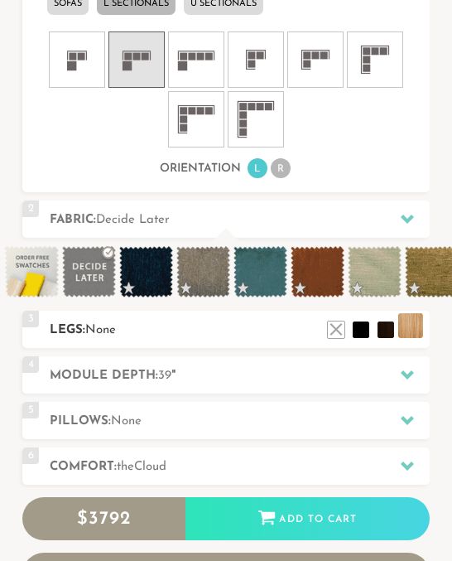
click at [410, 338] on li at bounding box center [410, 325] width 25 height 25
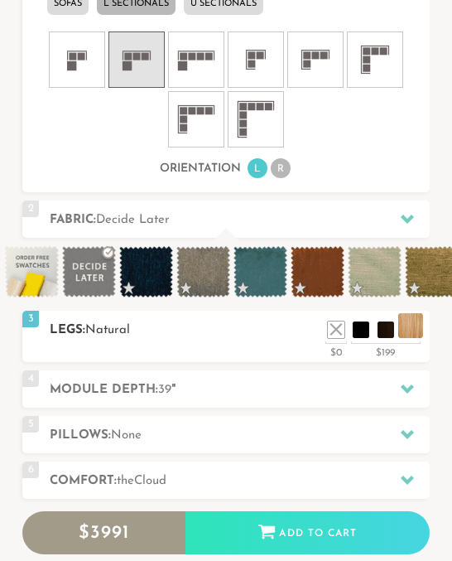
scroll to position [13132, 440]
click at [339, 338] on li at bounding box center [336, 325] width 25 height 25
click at [355, 338] on li at bounding box center [361, 325] width 25 height 25
click at [388, 338] on li at bounding box center [385, 325] width 25 height 25
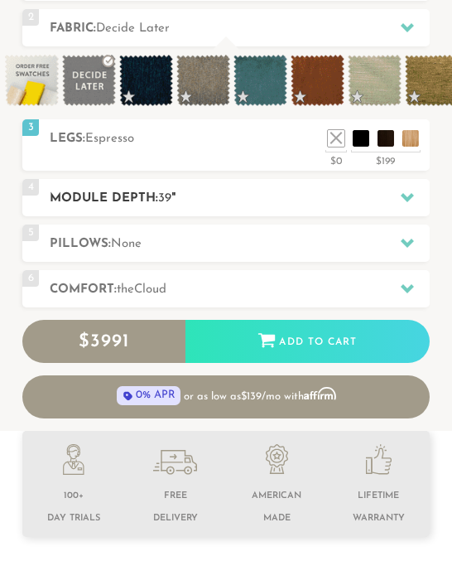
scroll to position [878, 0]
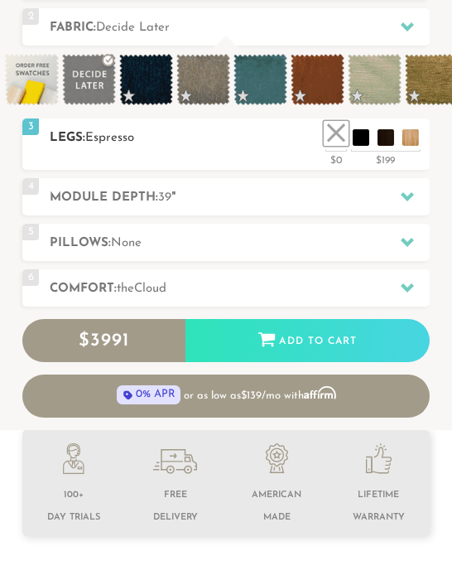
click at [332, 146] on ul at bounding box center [373, 133] width 99 height 25
click at [332, 146] on li at bounding box center [336, 133] width 25 height 25
click at [223, 203] on h2 "Module Depth: 39 "" at bounding box center [239, 197] width 379 height 19
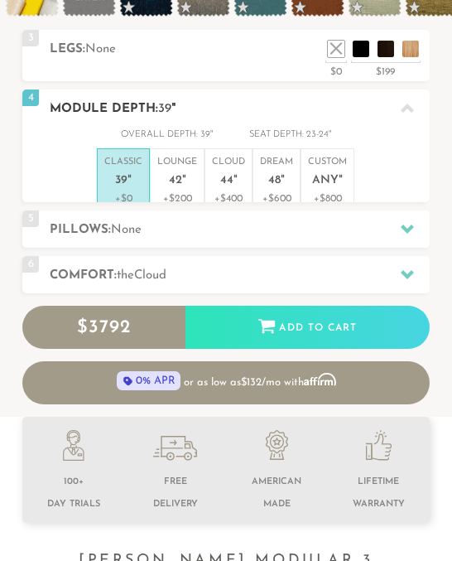
scroll to position [484, 0]
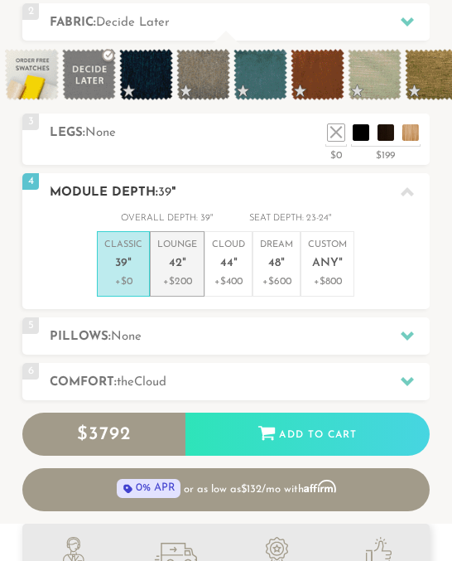
click at [189, 274] on p "Lounge 42 "" at bounding box center [177, 256] width 40 height 36
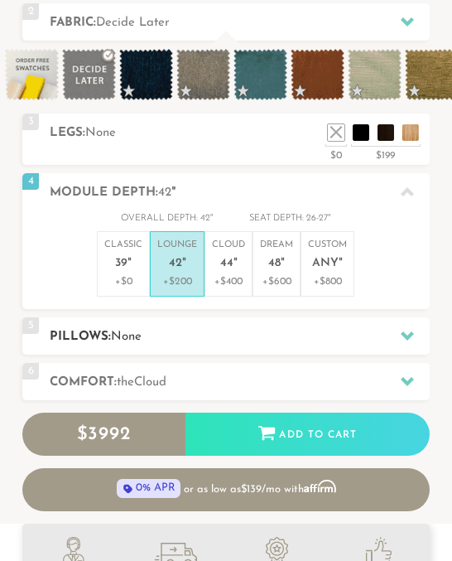
click at [188, 346] on h2 "Pillows: None" at bounding box center [239, 336] width 379 height 19
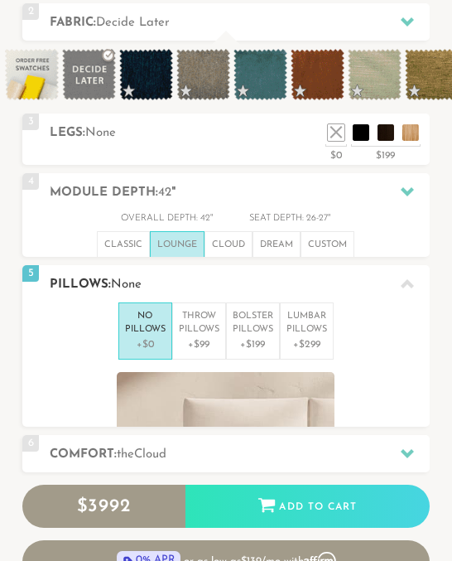
scroll to position [12968, 440]
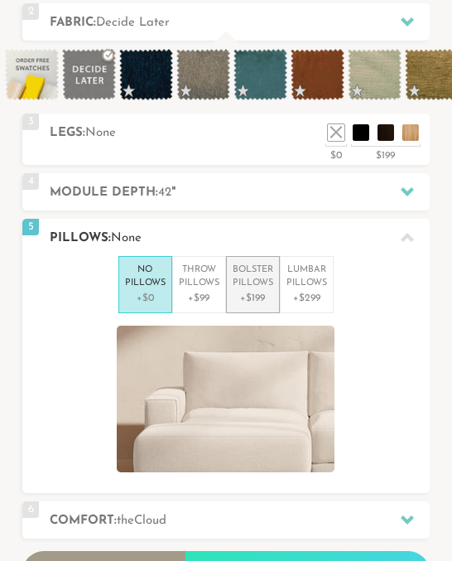
click at [266, 306] on p "+$199" at bounding box center [253, 298] width 41 height 15
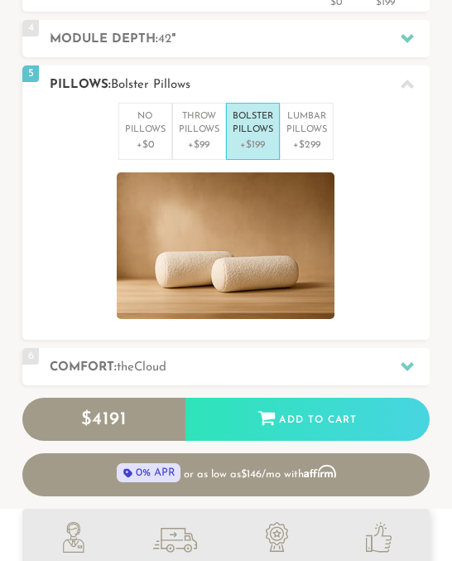
scroll to position [649, 0]
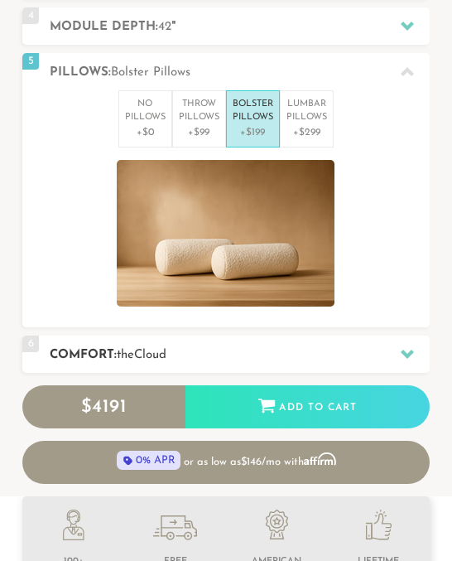
click at [198, 364] on h2 "Comfort: the Cloud" at bounding box center [239, 354] width 379 height 19
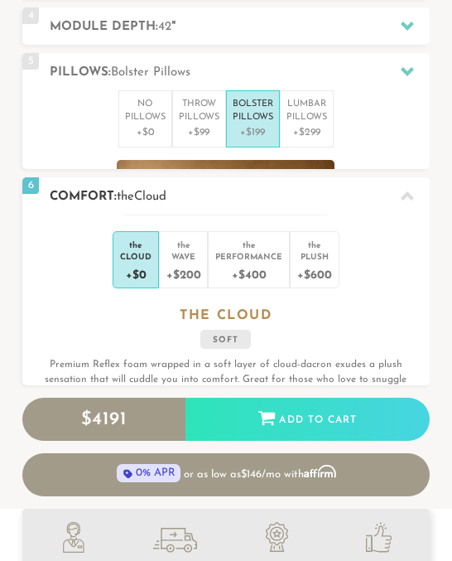
scroll to position [13, 13]
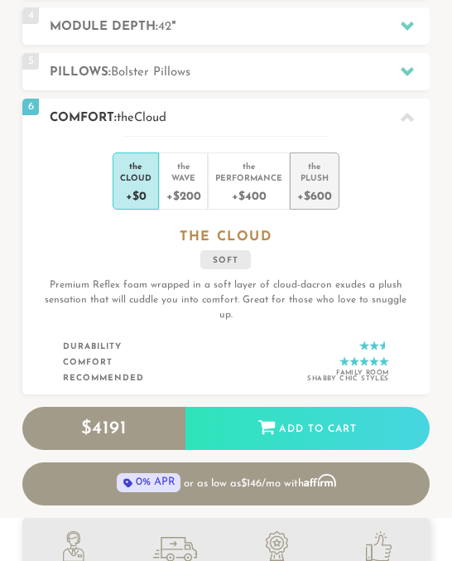
click at [307, 205] on div "+$600" at bounding box center [314, 195] width 34 height 24
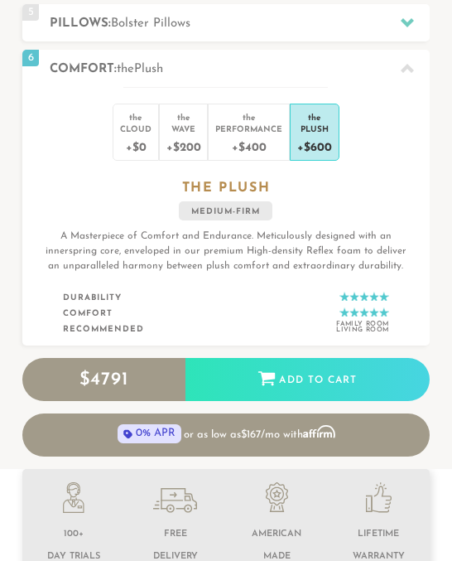
scroll to position [697, 0]
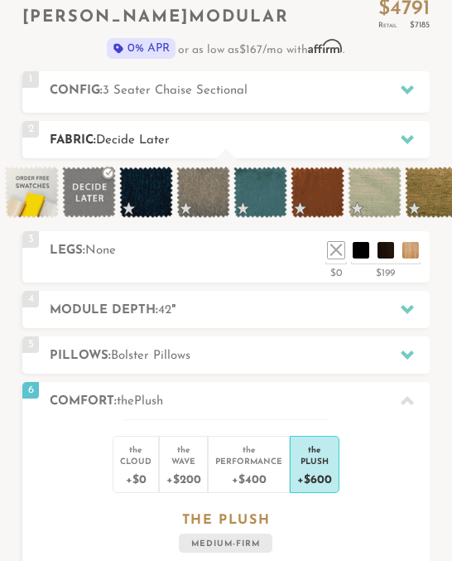
click at [180, 138] on h2 "Fabric: Decide Later" at bounding box center [239, 140] width 379 height 19
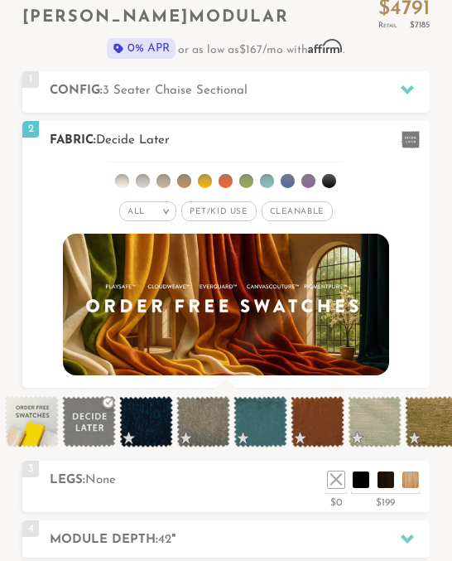
click at [205, 207] on span "Pet/Kid Use x" at bounding box center [218, 211] width 75 height 20
click at [308, 206] on span "Cleanable x" at bounding box center [302, 211] width 71 height 20
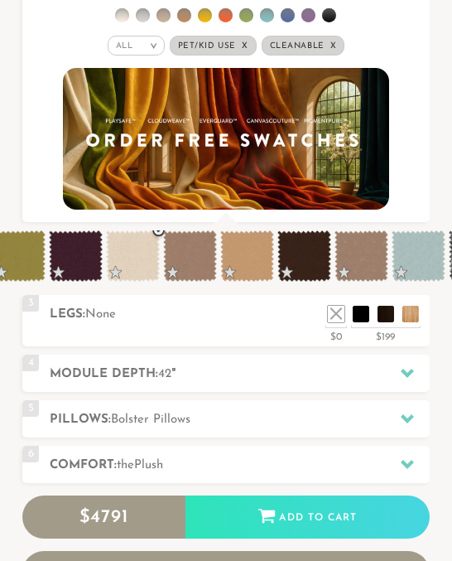
click at [151, 265] on span at bounding box center [133, 255] width 54 height 51
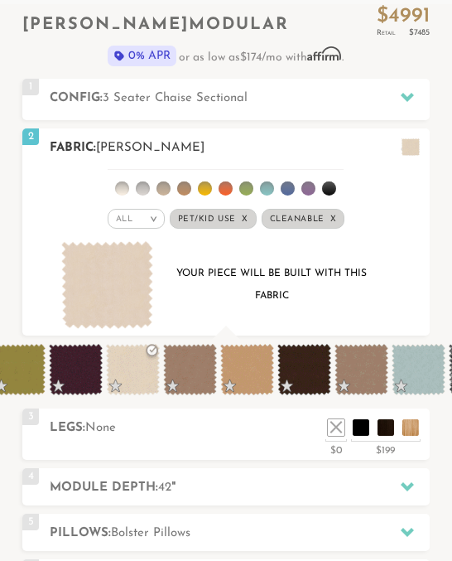
click at [115, 290] on img at bounding box center [107, 285] width 92 height 88
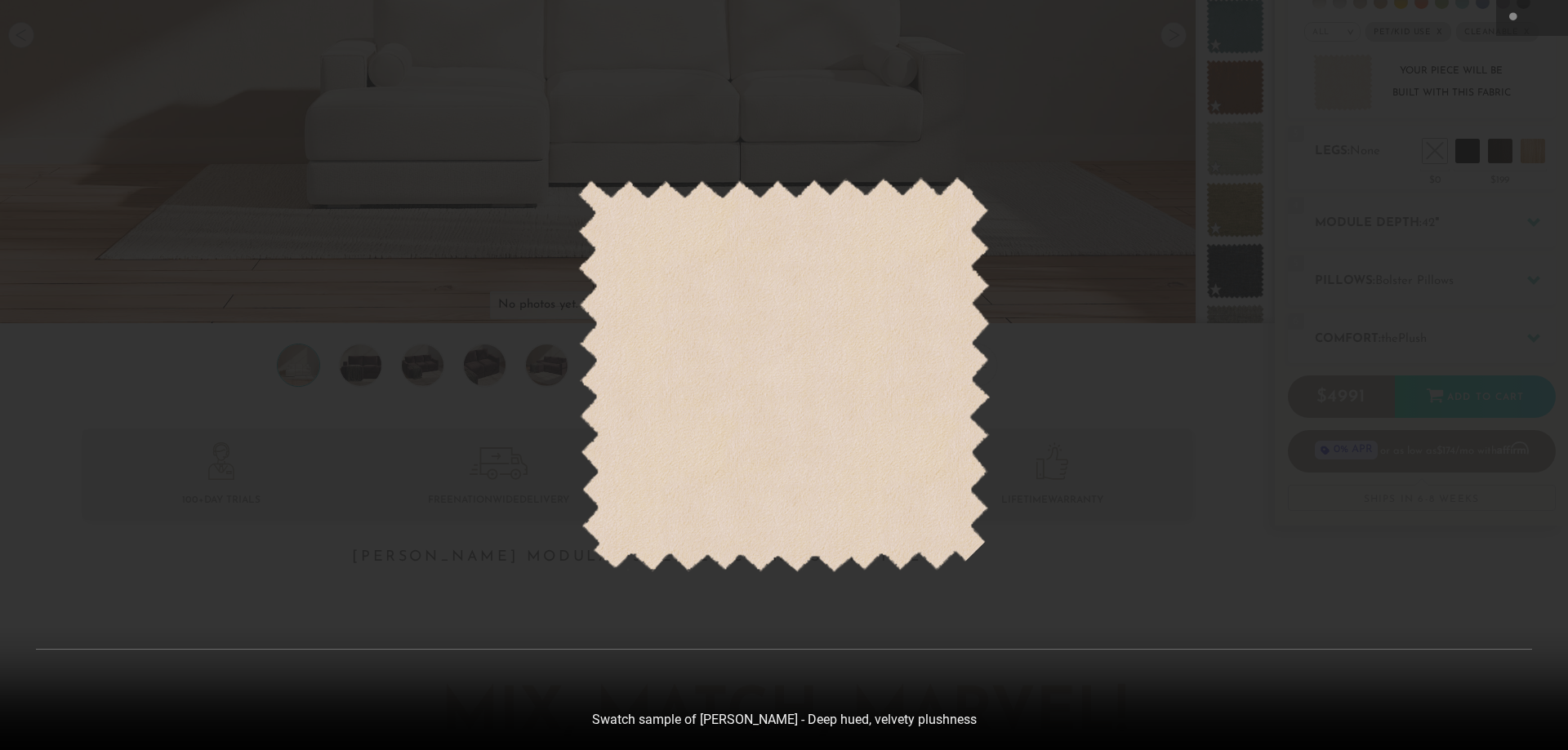
click at [445, 374] on img at bounding box center [783, 375] width 413 height 396
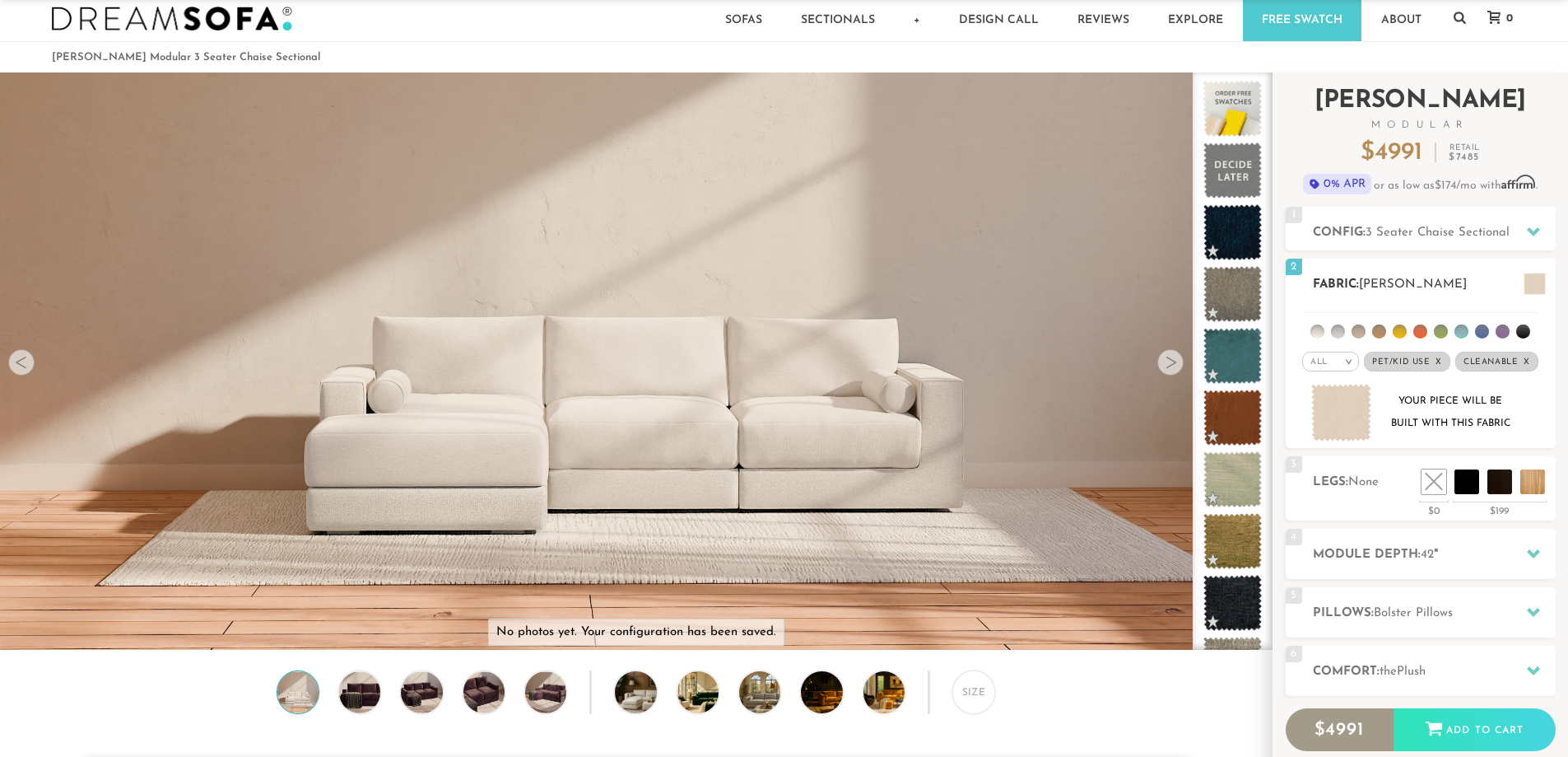
click at [448, 423] on div "Your piece will be built with this fabric" at bounding box center [1451, 413] width 133 height 45
click at [448, 416] on img at bounding box center [1341, 413] width 61 height 59
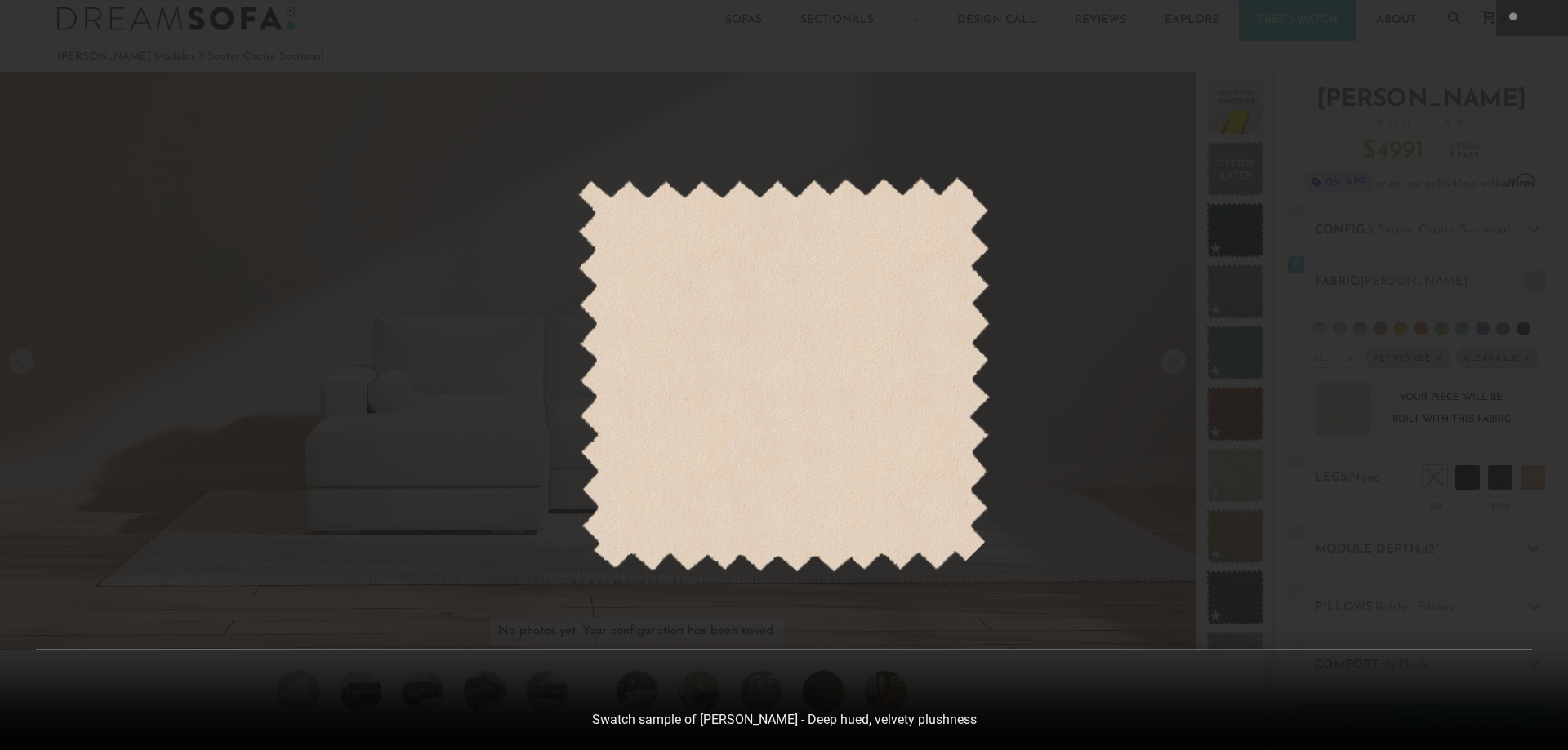
click at [445, 412] on div at bounding box center [784, 375] width 1568 height 750
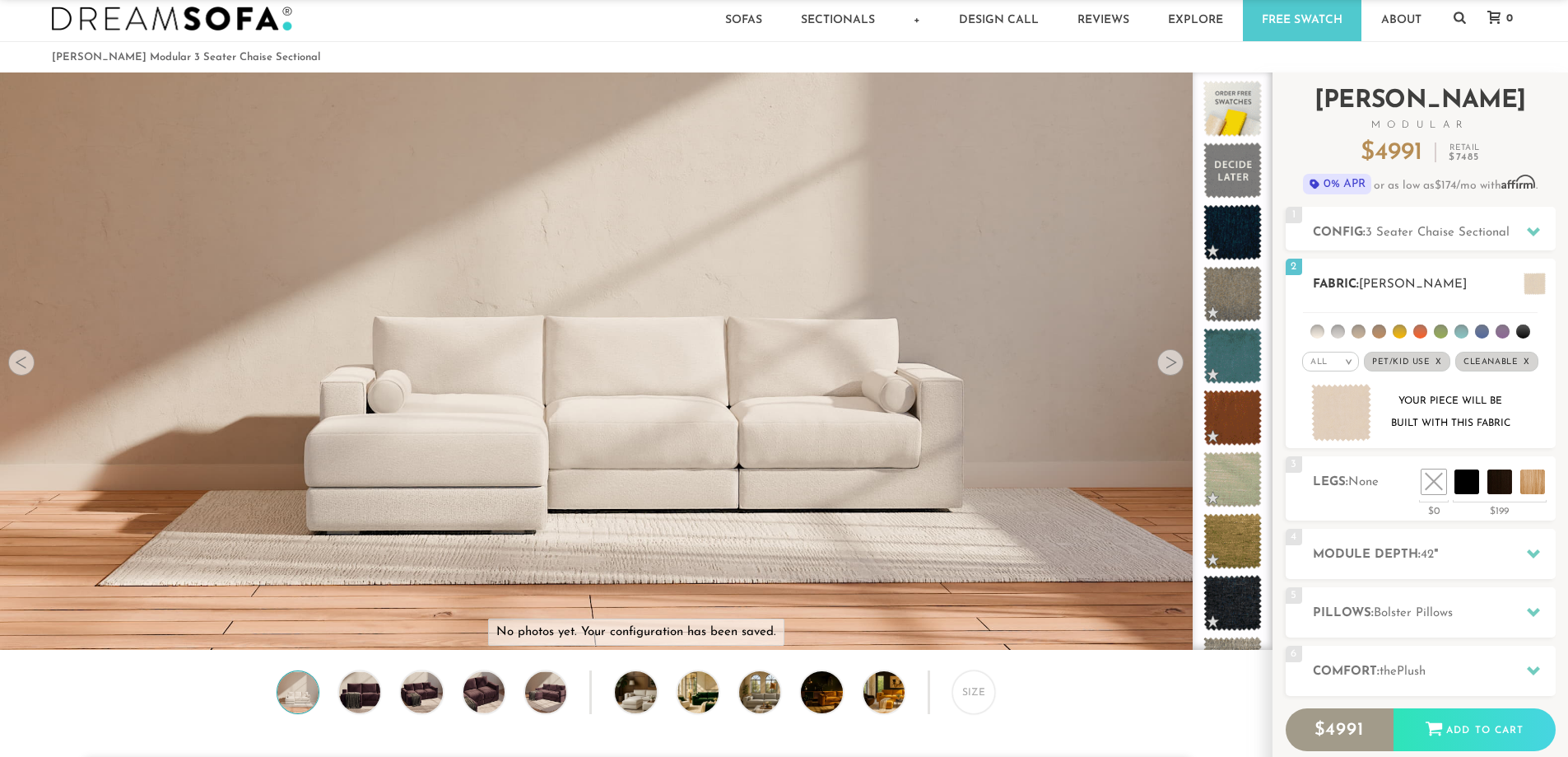
click at [448, 277] on h2 "Fabric: Bella Buckwheat" at bounding box center [1435, 284] width 243 height 19
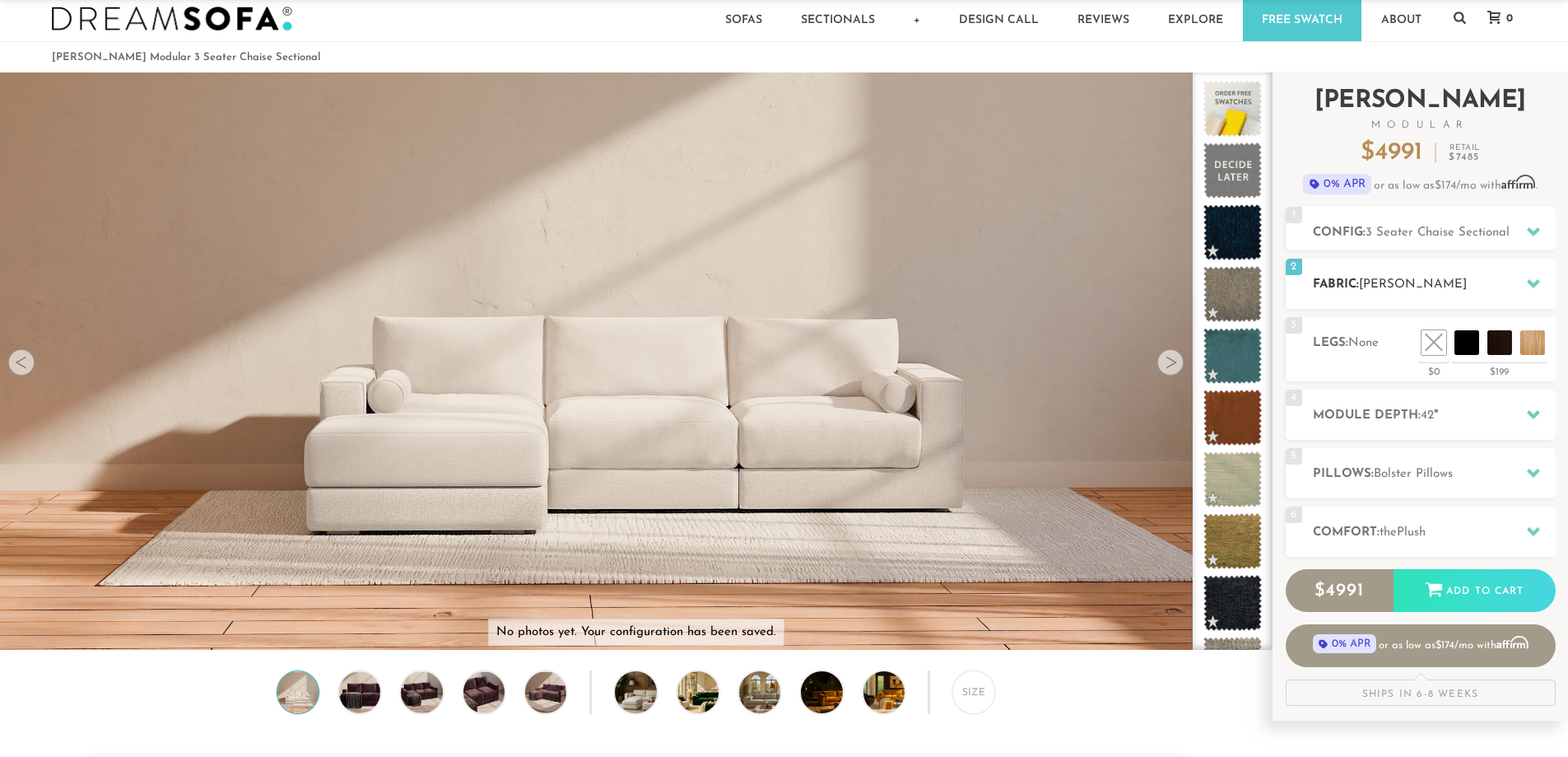
click at [448, 280] on span "Bella Buckwheat" at bounding box center [1413, 284] width 107 height 12
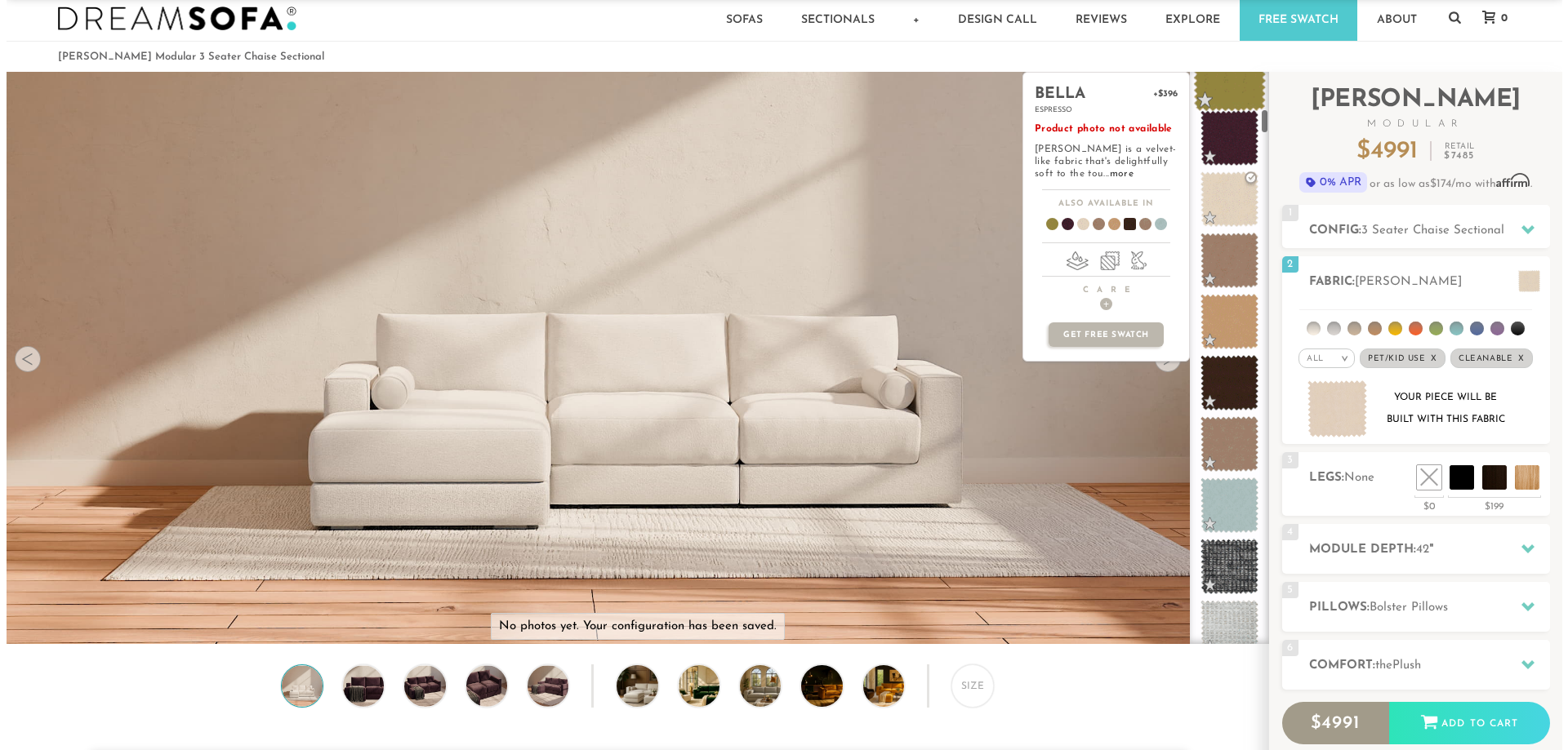
scroll to position [828, 0]
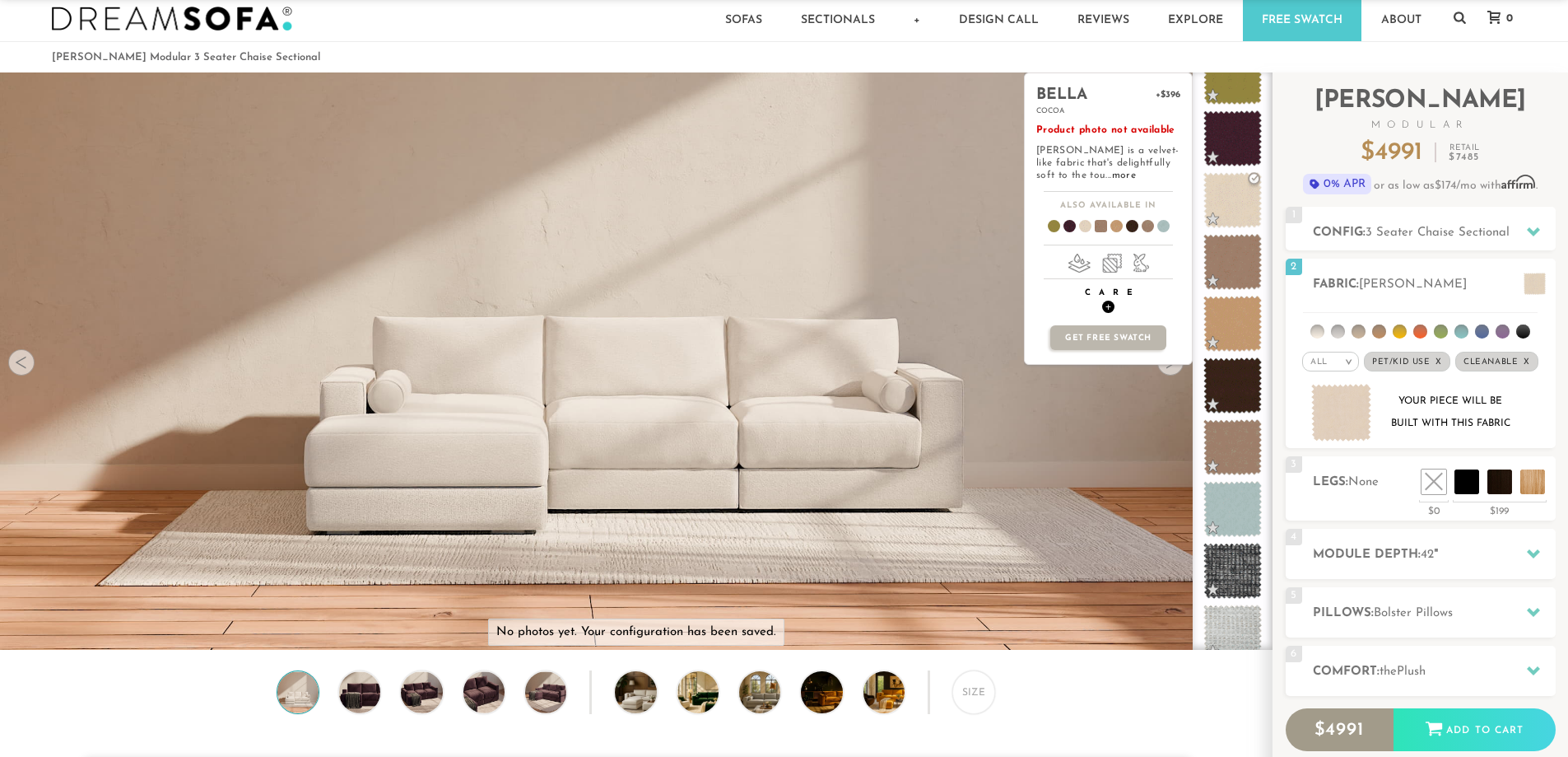
click at [448, 307] on span "+" at bounding box center [1109, 306] width 12 height 12
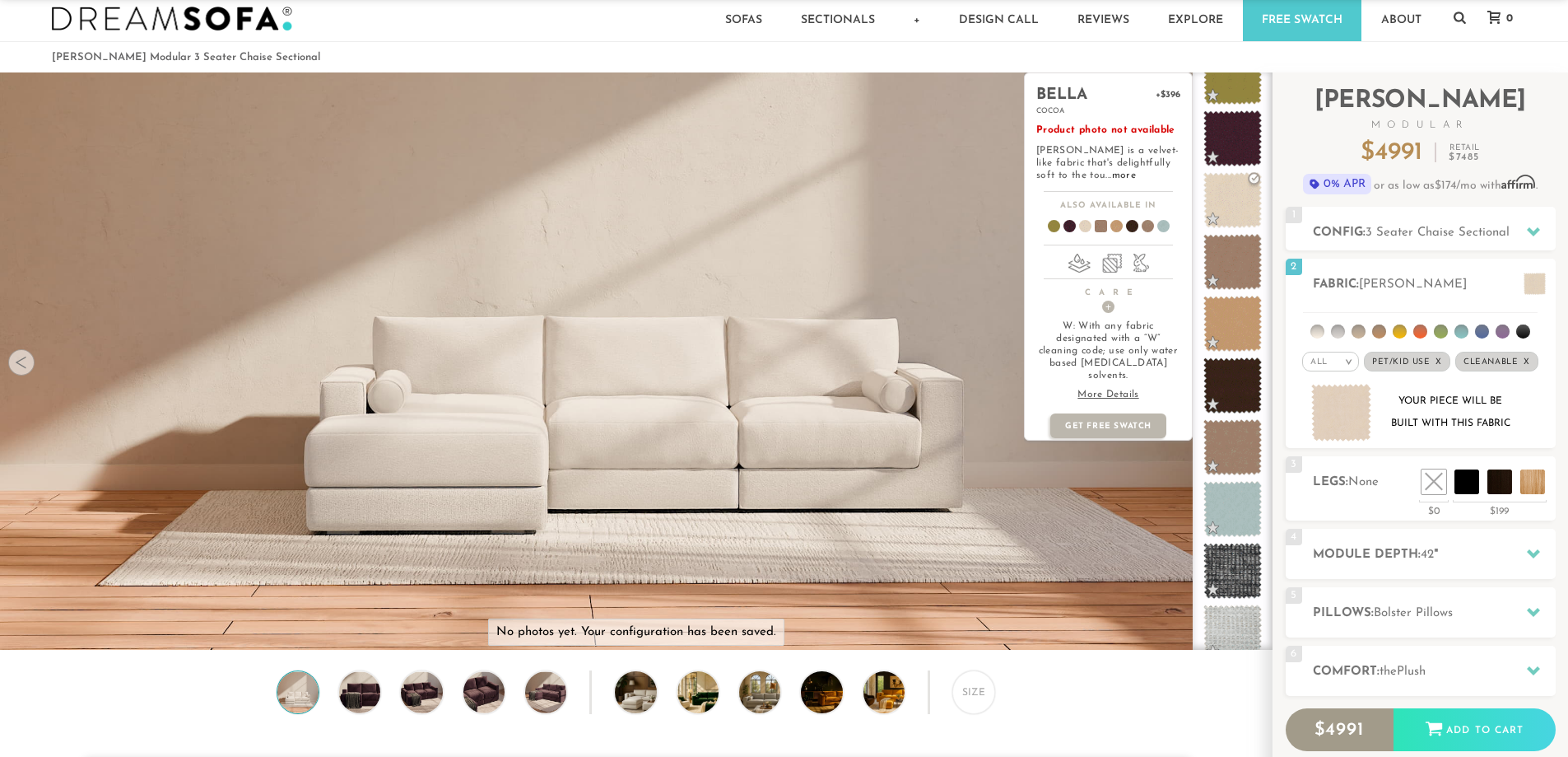
click at [448, 389] on p "More Details" at bounding box center [1109, 395] width 144 height 12
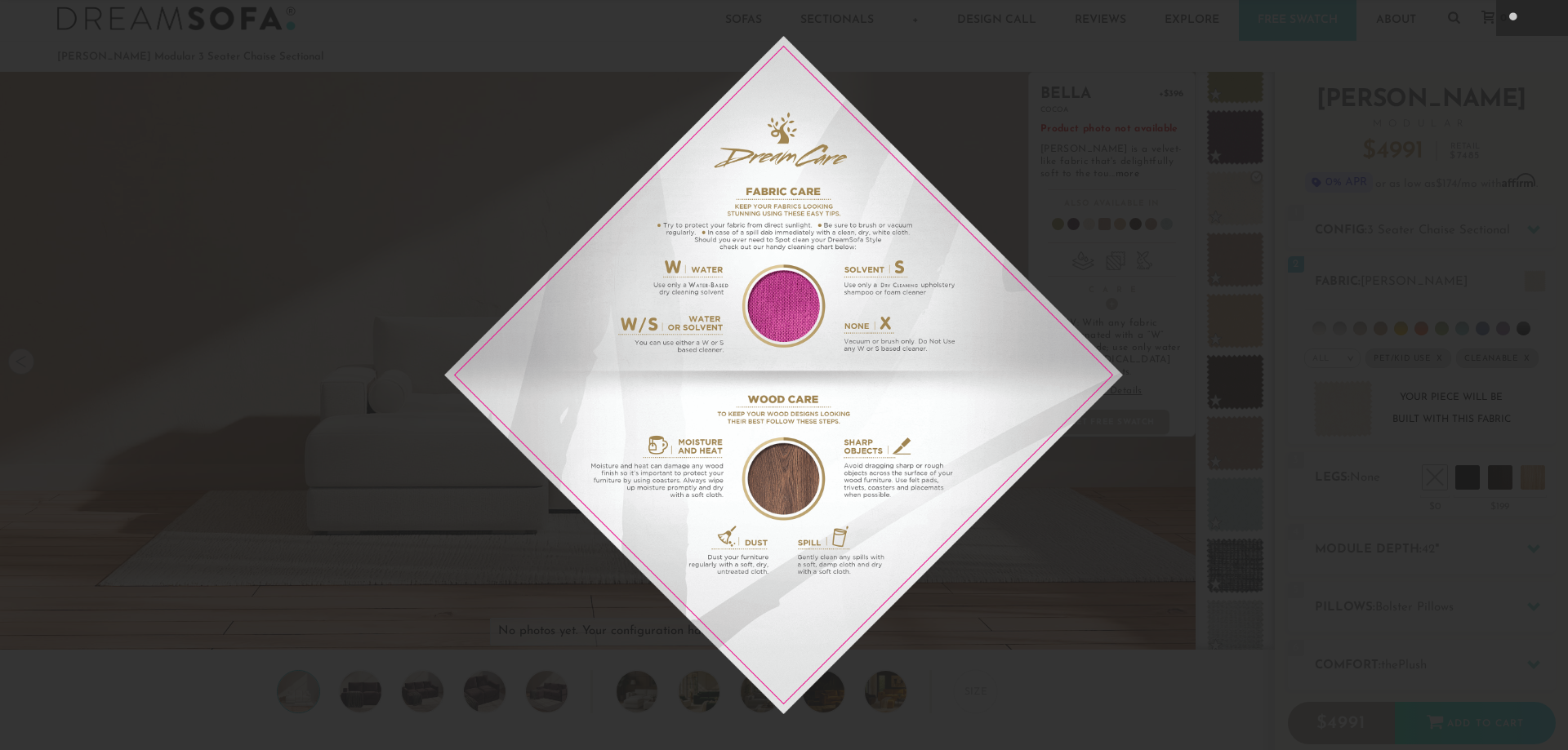
scroll to position [19138, 1555]
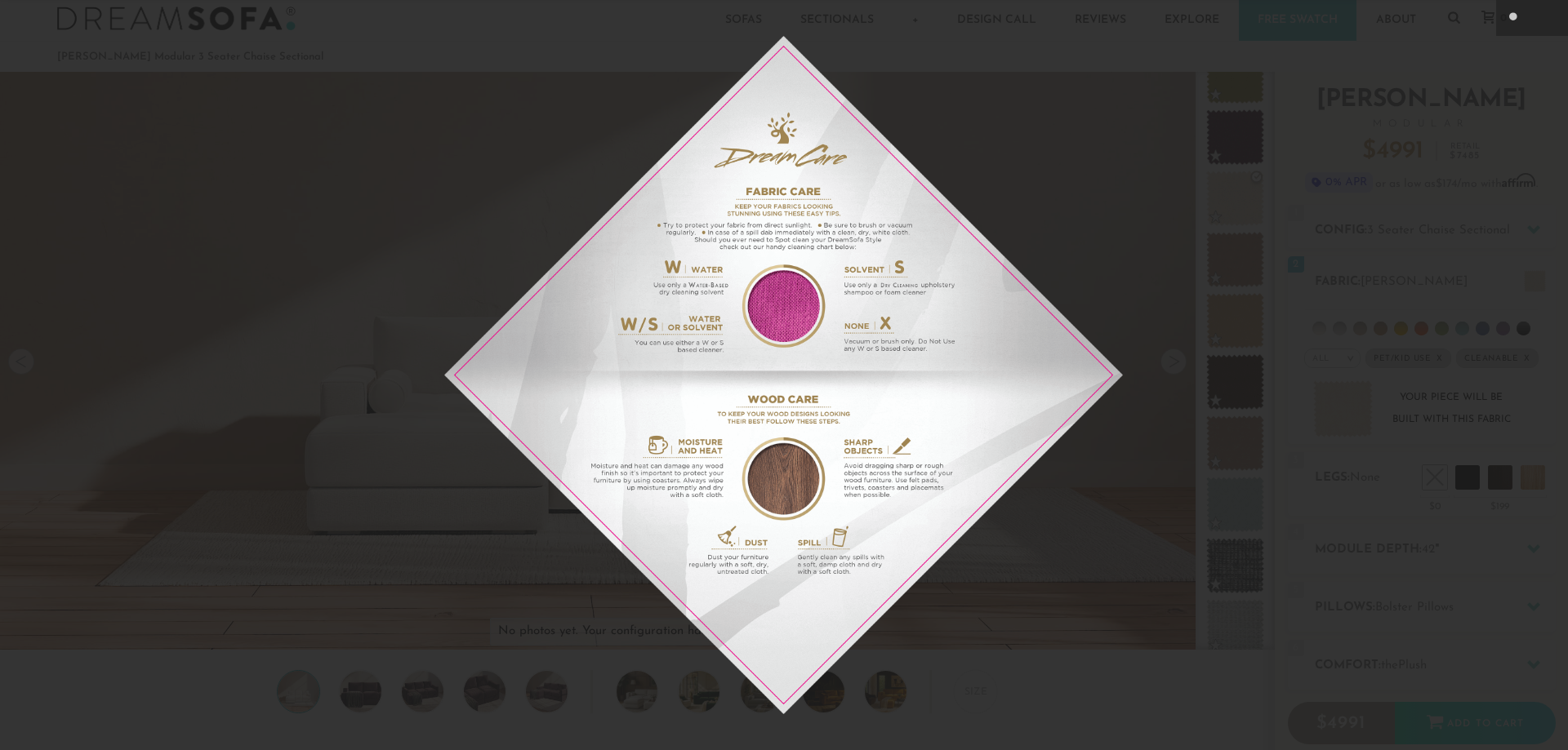
click at [445, 229] on img at bounding box center [783, 375] width 678 height 678
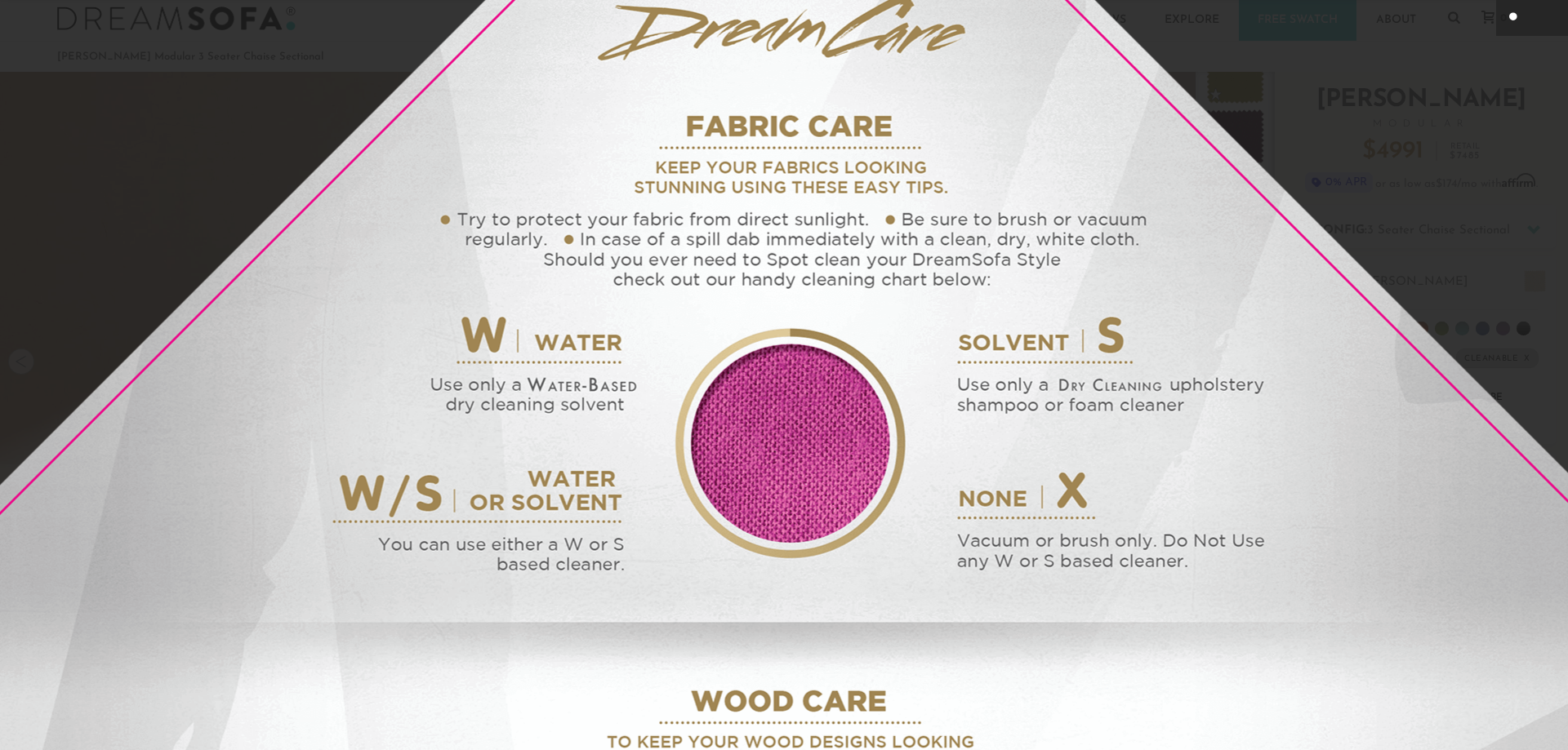
click at [445, 20] on icon at bounding box center [1514, 17] width 11 height 10
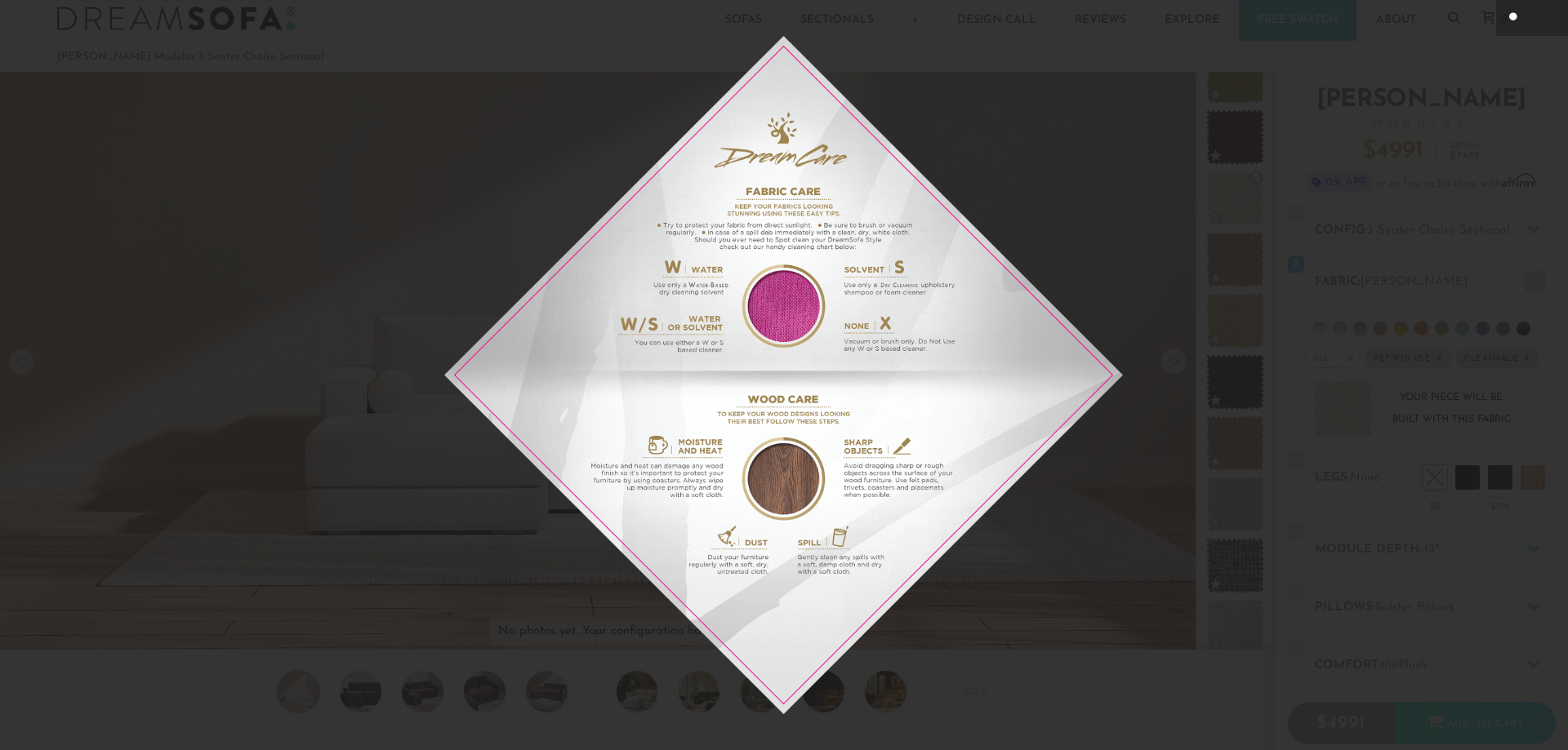
click at [445, 115] on img at bounding box center [783, 375] width 678 height 678
